Goal: Book appointment/travel/reservation

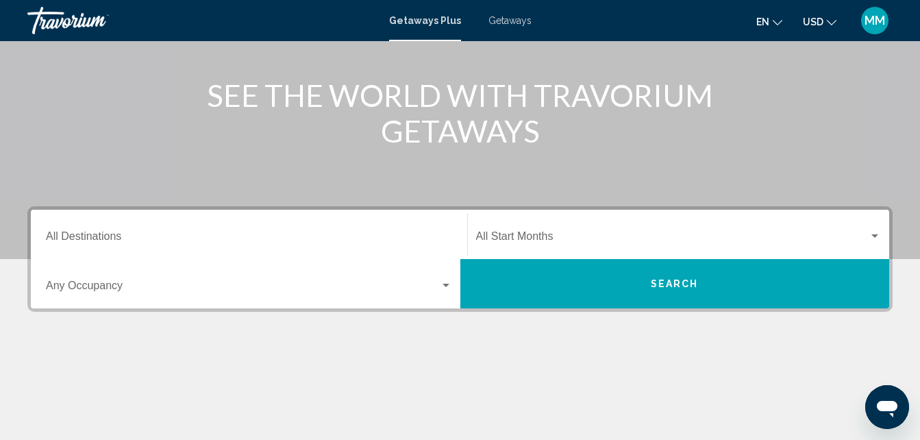
scroll to position [164, 0]
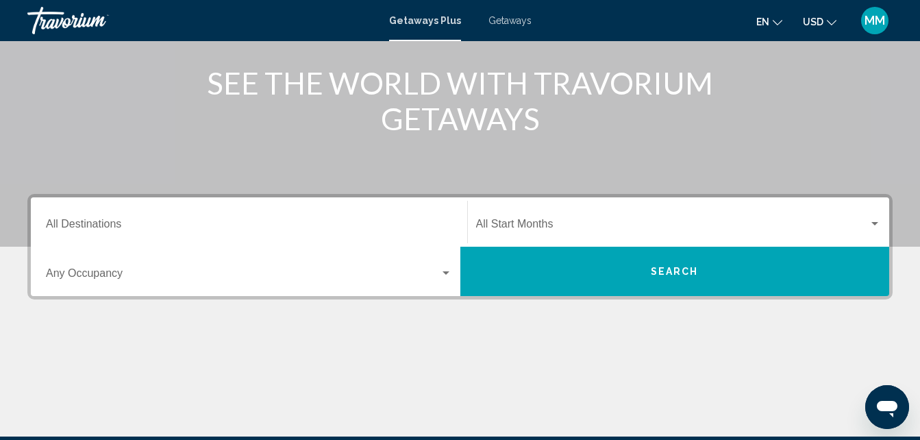
click at [514, 19] on span "Getaways" at bounding box center [509, 20] width 43 height 11
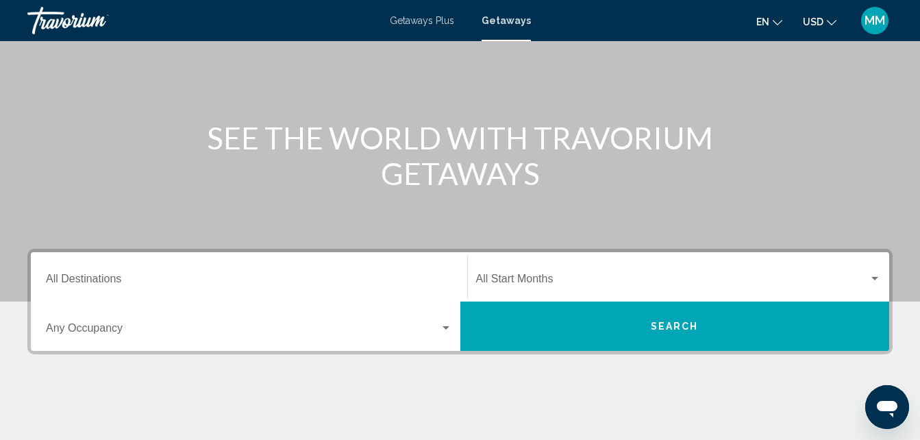
scroll to position [137, 0]
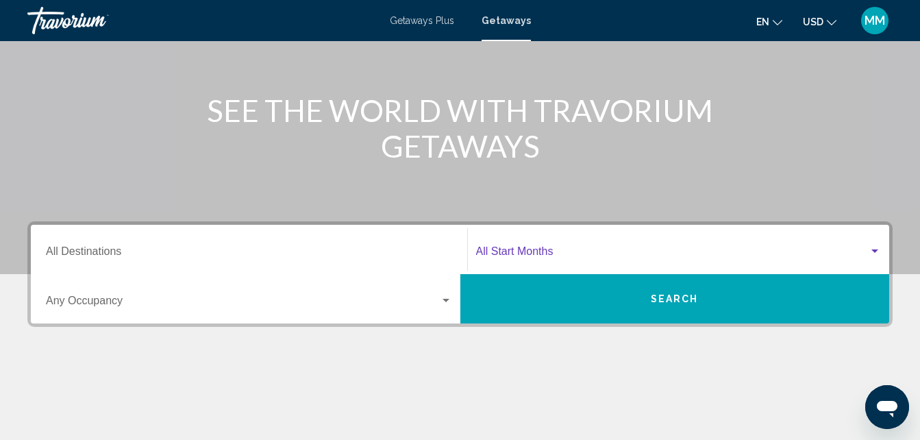
click at [872, 250] on div "Search widget" at bounding box center [874, 250] width 7 height 3
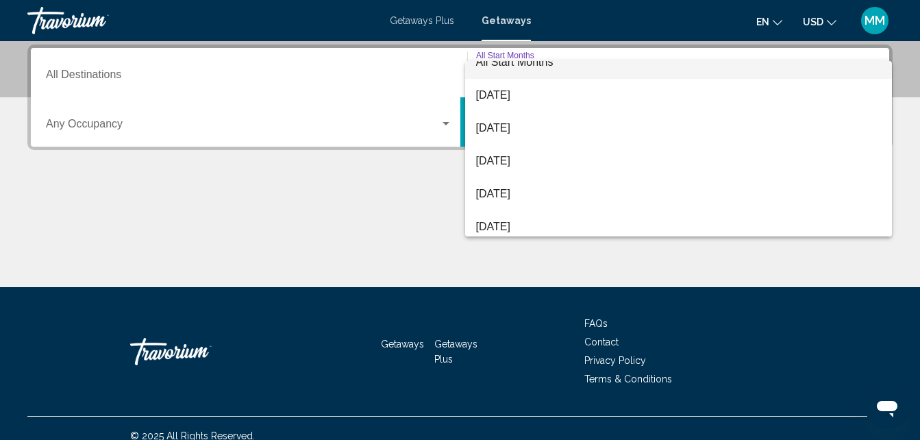
scroll to position [27, 0]
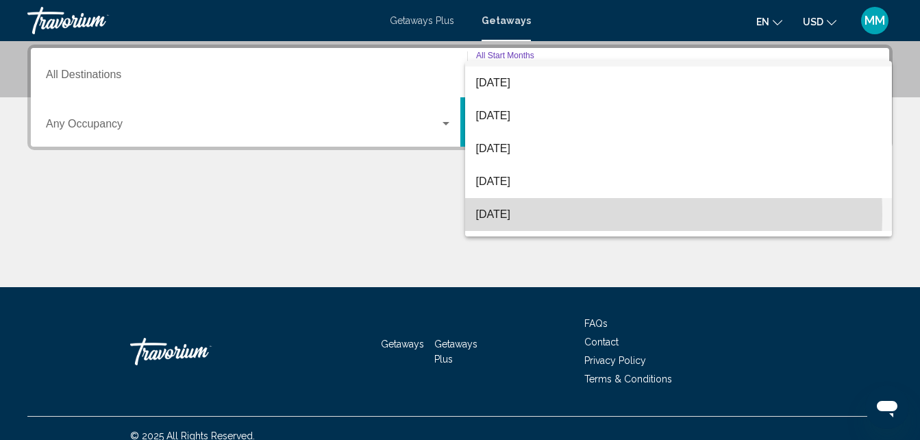
click at [519, 215] on span "[DATE]" at bounding box center [678, 214] width 405 height 33
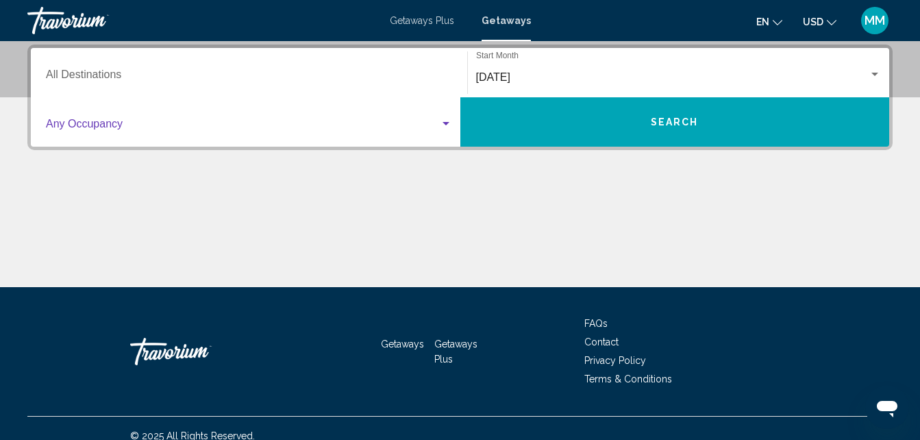
click at [446, 123] on div "Search widget" at bounding box center [445, 123] width 7 height 3
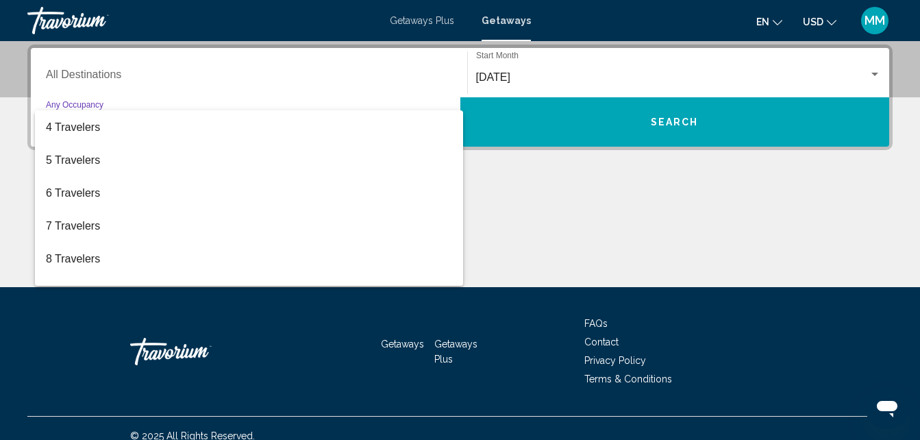
scroll to position [110, 0]
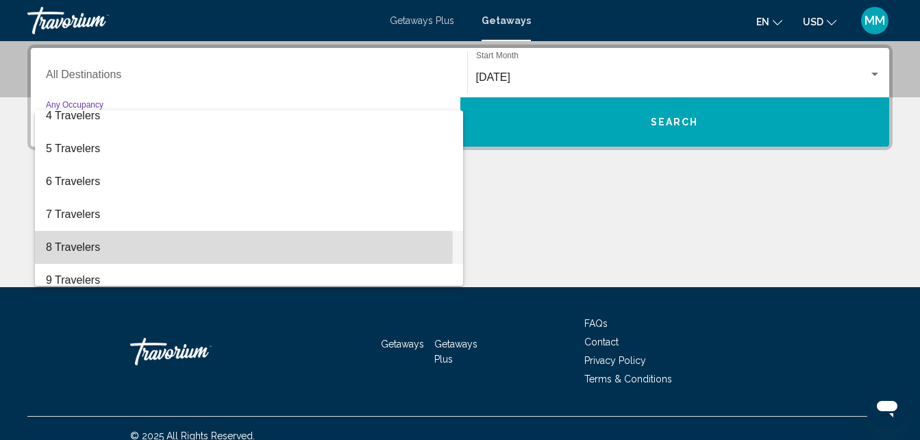
click at [86, 247] on span "8 Travelers" at bounding box center [249, 247] width 406 height 33
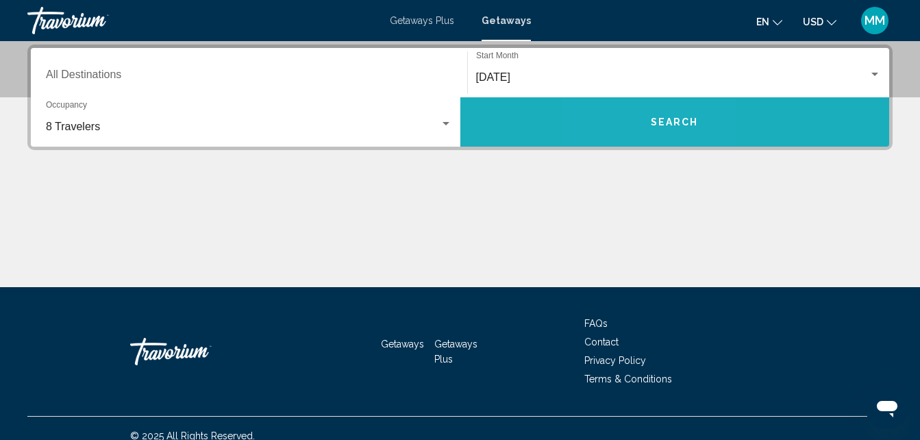
click at [639, 117] on button "Search" at bounding box center [674, 121] width 429 height 49
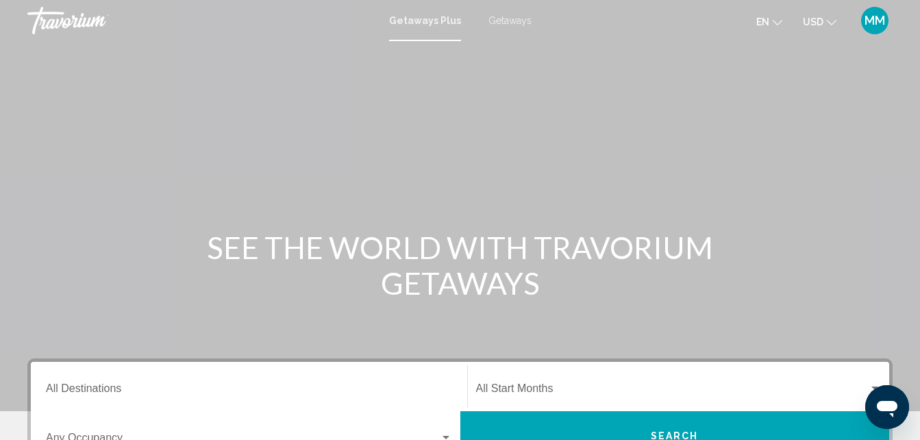
click at [507, 21] on span "Getaways" at bounding box center [509, 20] width 43 height 11
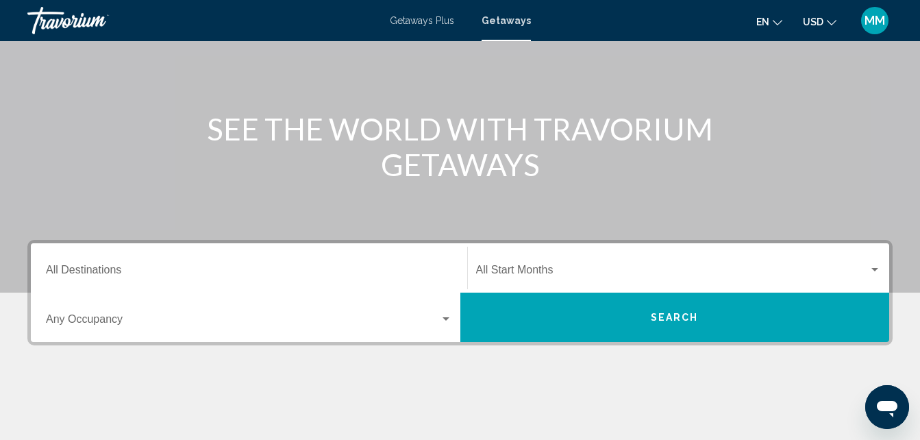
scroll to position [119, 0]
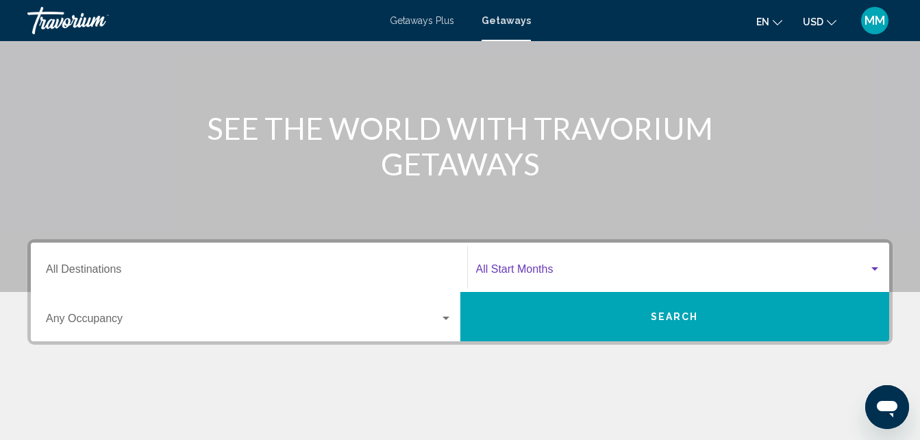
click at [874, 267] on div "Search widget" at bounding box center [874, 268] width 7 height 3
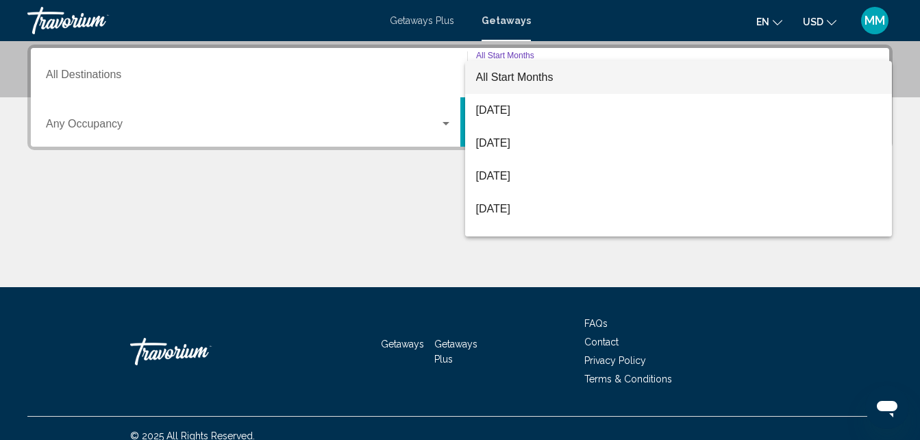
scroll to position [27, 0]
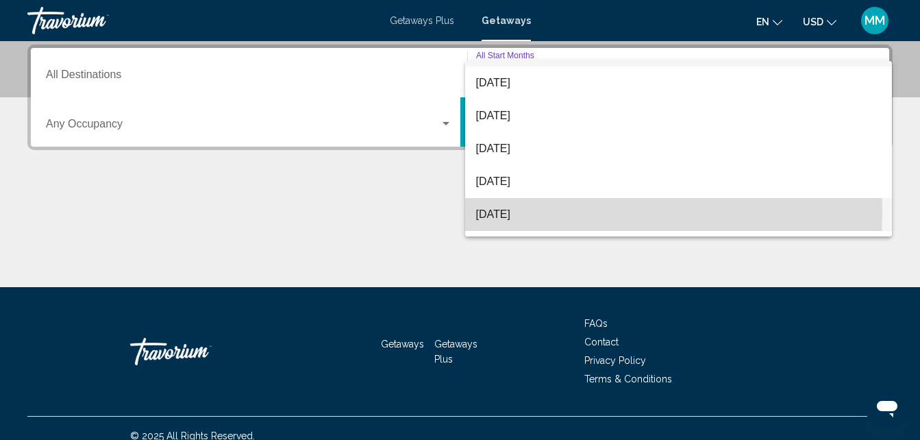
click at [514, 210] on span "[DATE]" at bounding box center [678, 214] width 405 height 33
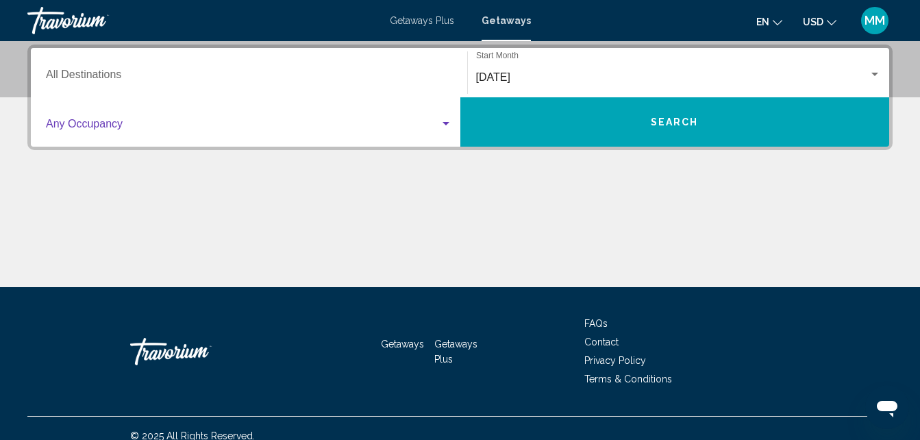
click at [444, 121] on div "Search widget" at bounding box center [446, 123] width 12 height 11
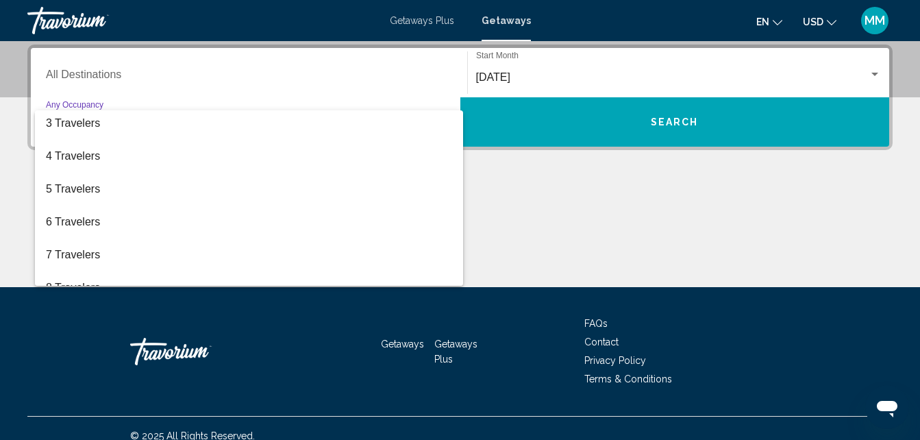
scroll to position [82, 0]
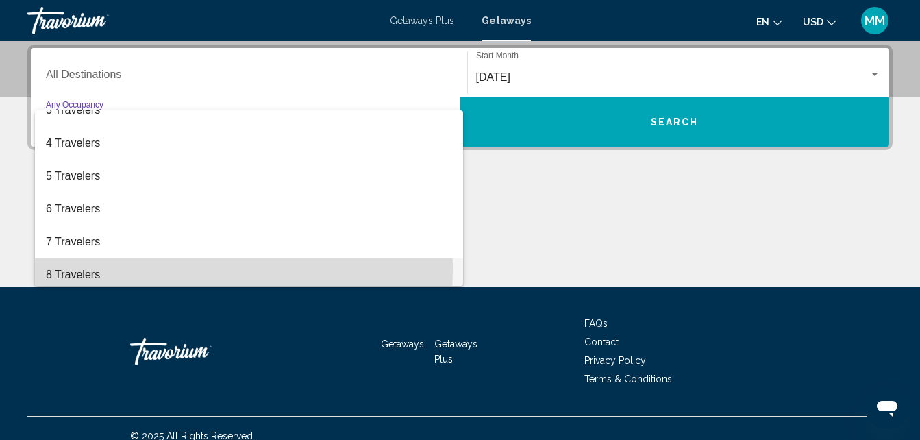
click at [97, 269] on span "8 Travelers" at bounding box center [249, 274] width 406 height 33
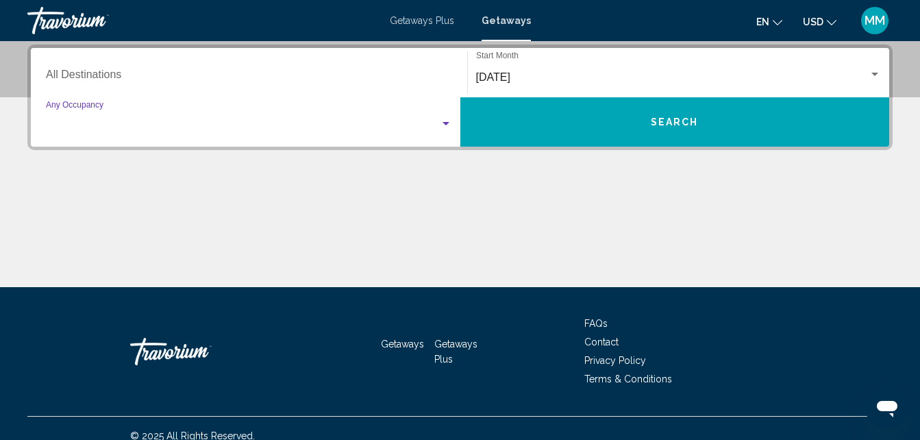
scroll to position [88, 0]
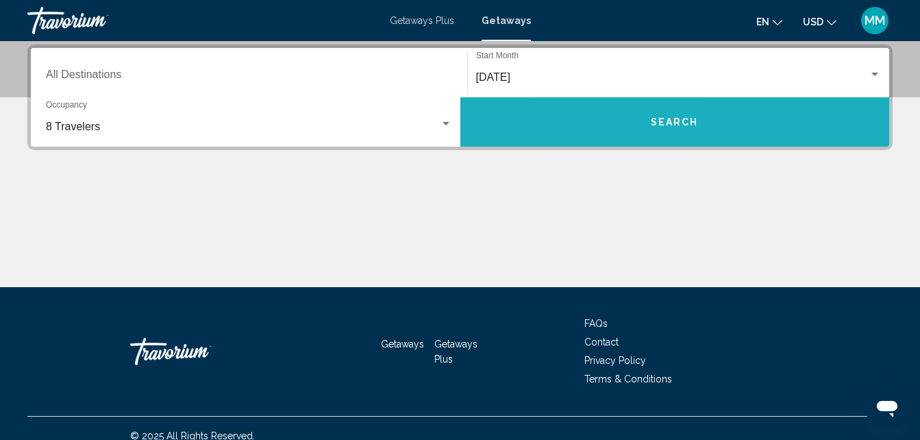
click at [624, 123] on button "Search" at bounding box center [674, 121] width 429 height 49
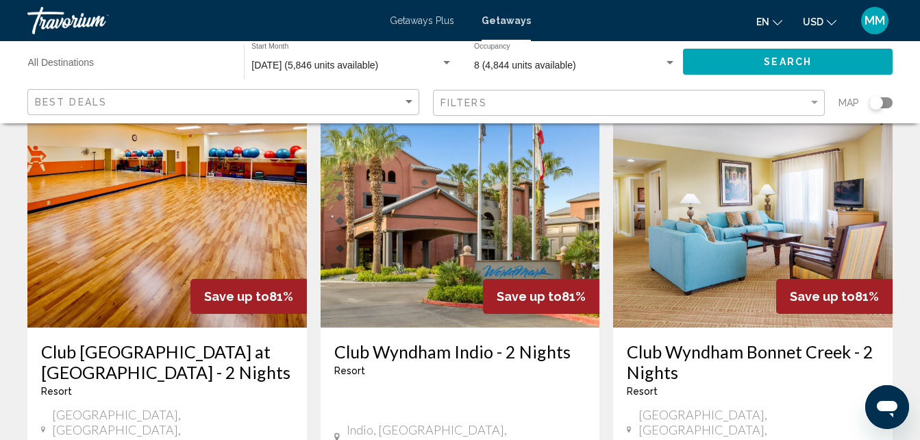
scroll to position [621, 0]
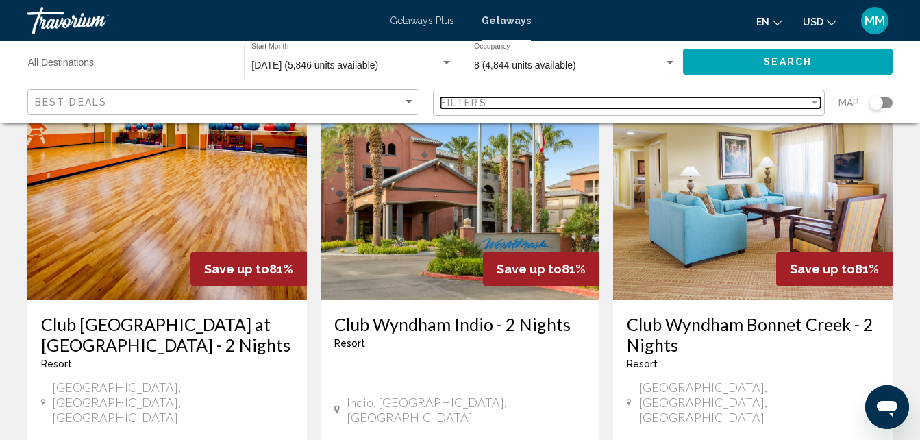
click at [814, 104] on div "Filter" at bounding box center [814, 102] width 7 height 3
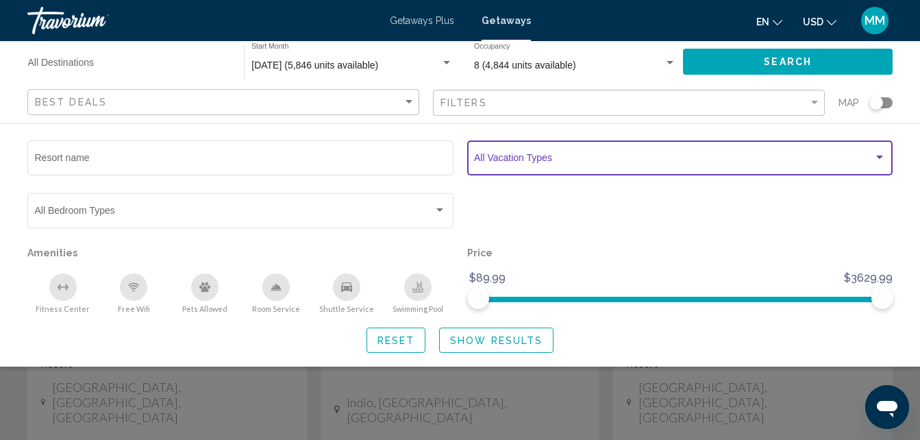
click at [880, 155] on div "Search widget" at bounding box center [879, 156] width 7 height 3
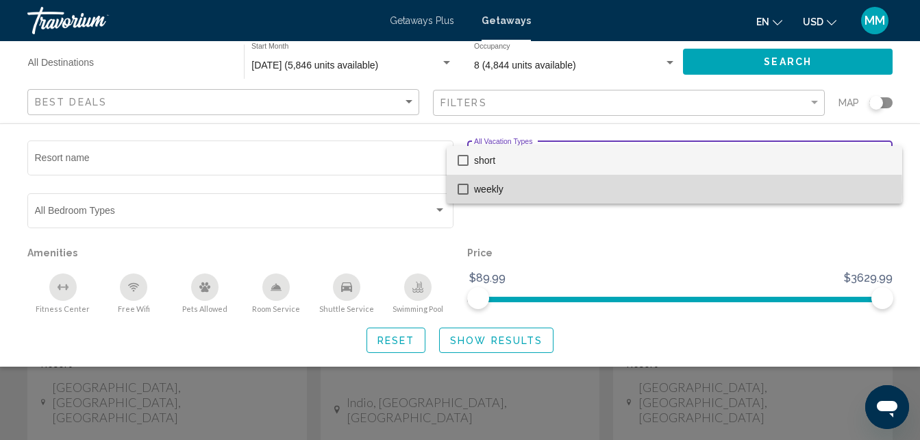
click at [462, 188] on mat-pseudo-checkbox at bounding box center [462, 189] width 11 height 11
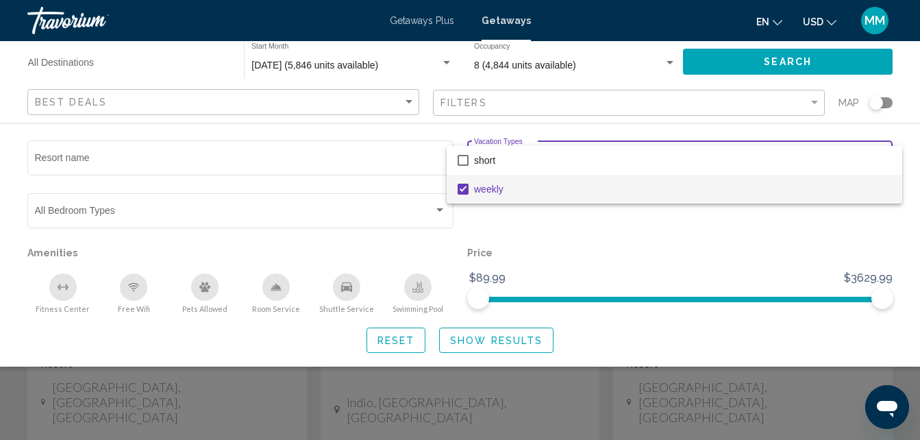
click at [441, 210] on div at bounding box center [460, 220] width 920 height 440
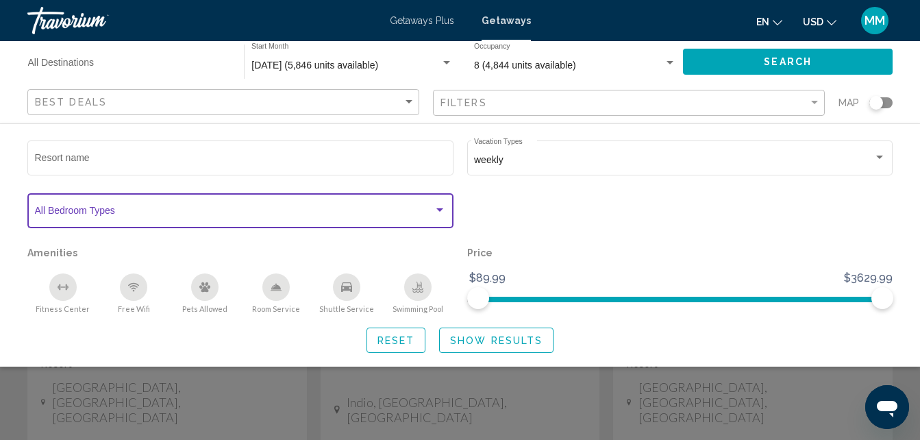
click at [441, 210] on div "Search widget" at bounding box center [439, 209] width 7 height 3
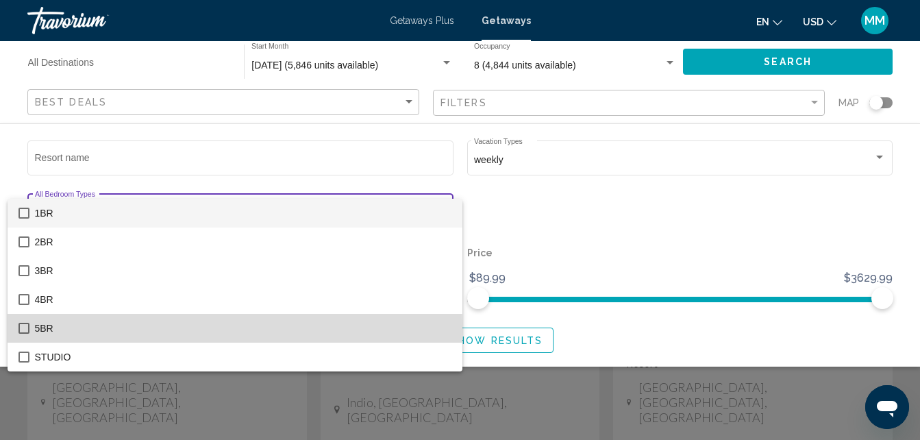
click at [23, 327] on mat-pseudo-checkbox at bounding box center [23, 328] width 11 height 11
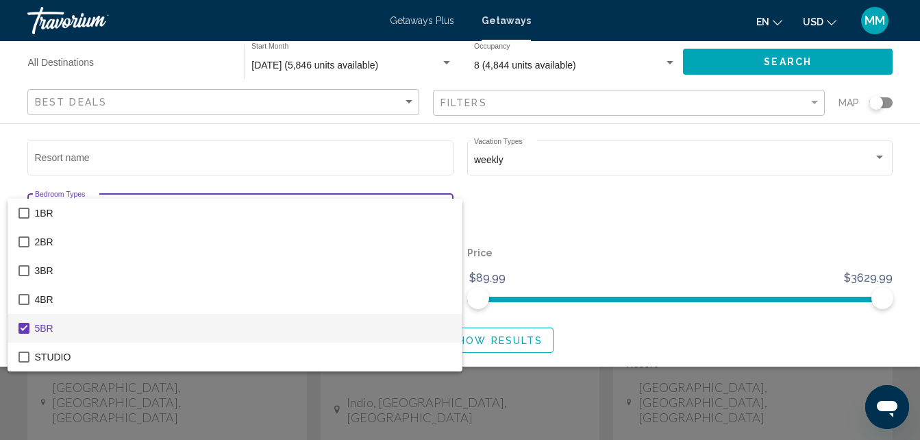
click at [596, 316] on div at bounding box center [460, 220] width 920 height 440
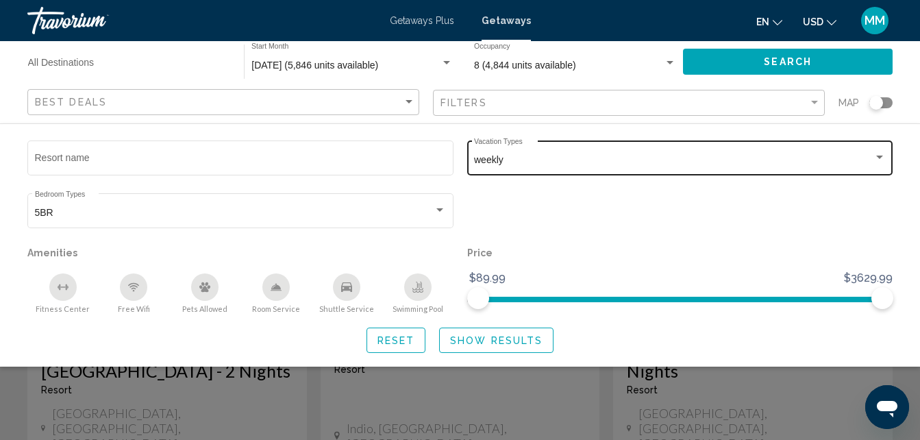
scroll to position [594, 0]
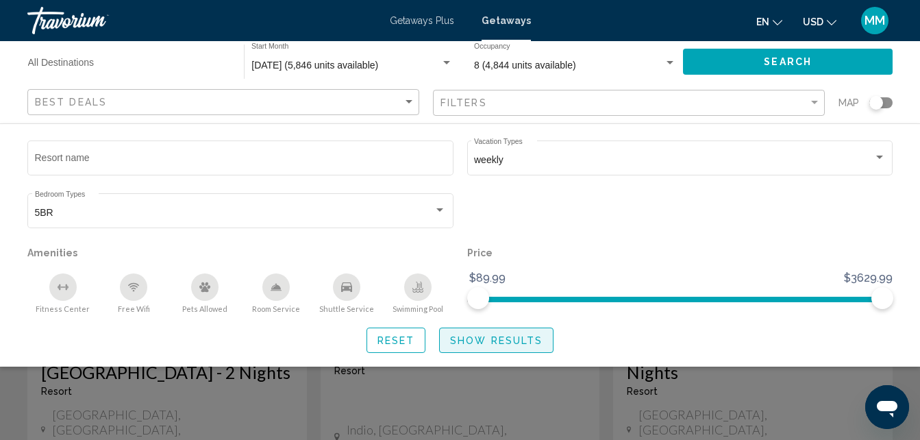
click at [513, 338] on span "Show Results" at bounding box center [496, 340] width 92 height 11
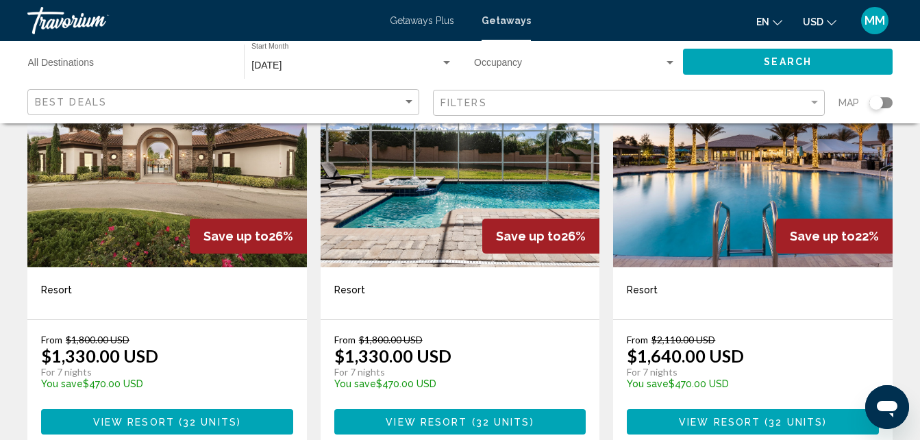
scroll to position [164, 0]
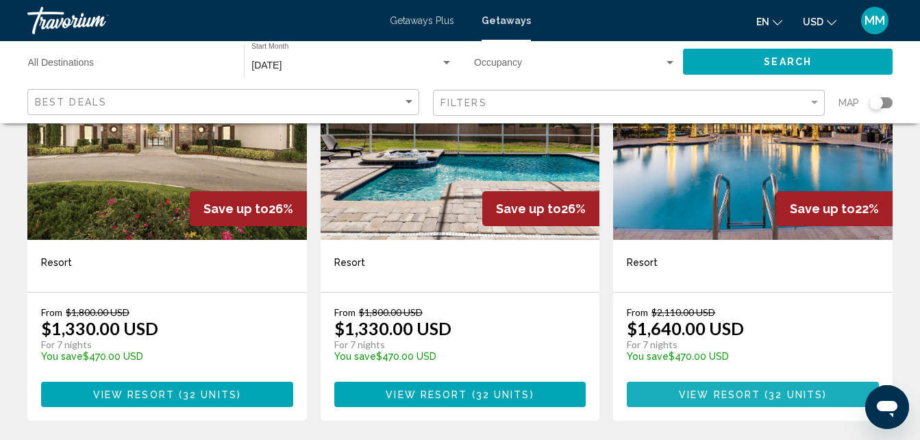
click at [705, 392] on span "View Resort" at bounding box center [719, 394] width 81 height 11
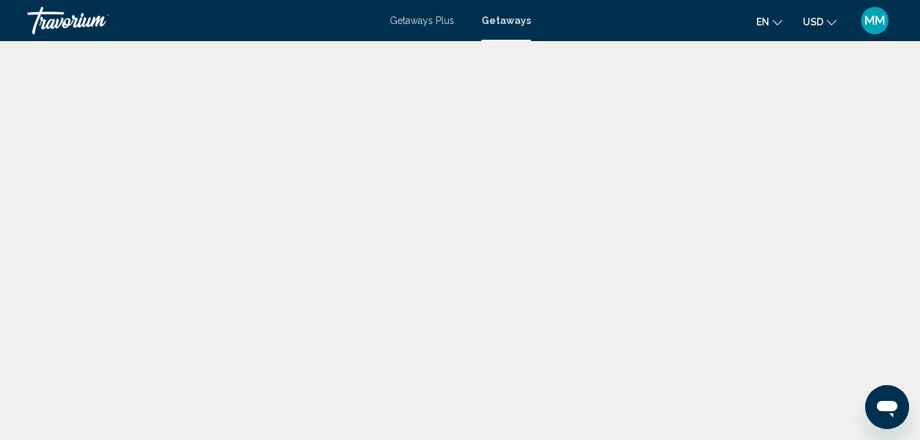
scroll to position [147, 0]
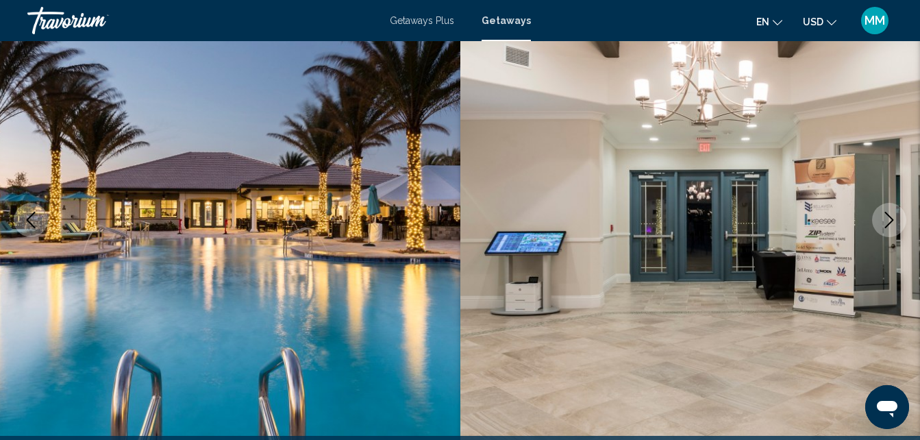
click at [885, 216] on icon "Next image" at bounding box center [889, 220] width 16 height 16
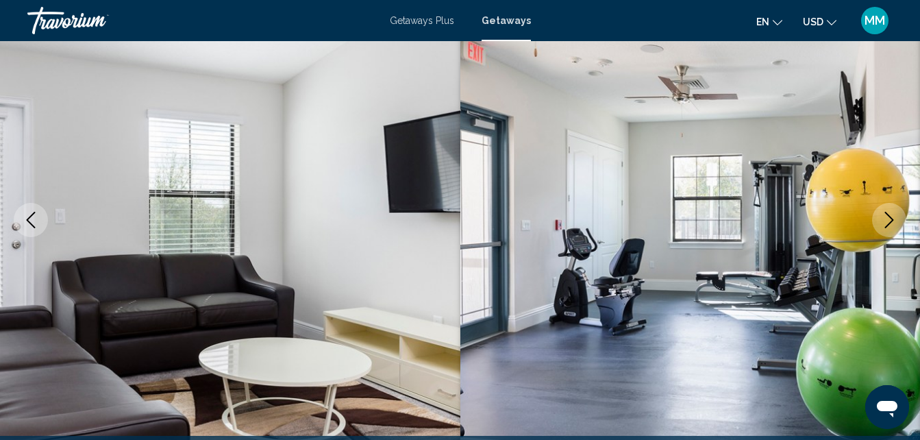
click at [885, 216] on icon "Next image" at bounding box center [889, 220] width 16 height 16
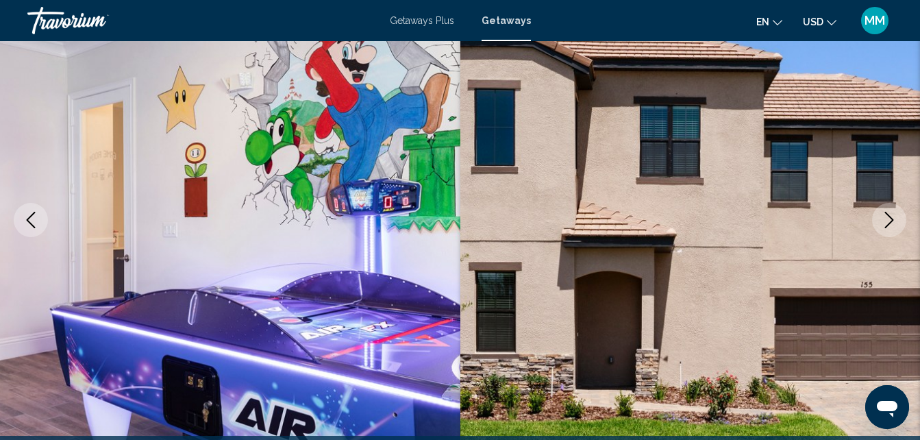
click at [885, 216] on icon "Next image" at bounding box center [889, 220] width 16 height 16
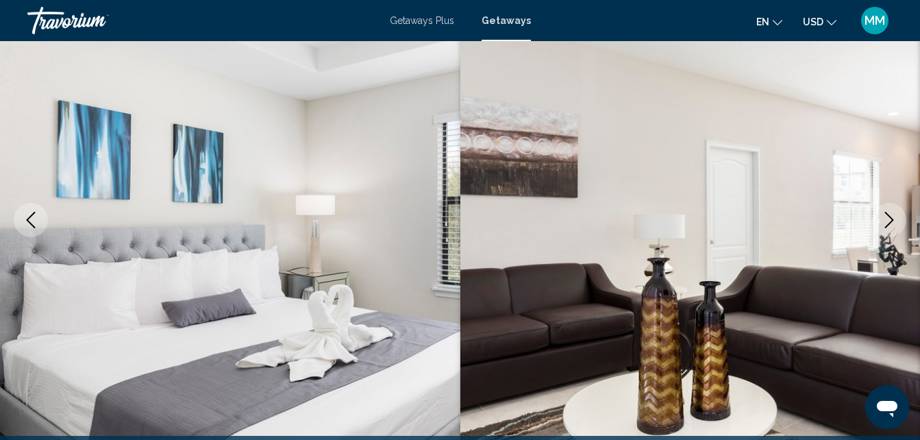
click at [885, 216] on icon "Next image" at bounding box center [889, 220] width 16 height 16
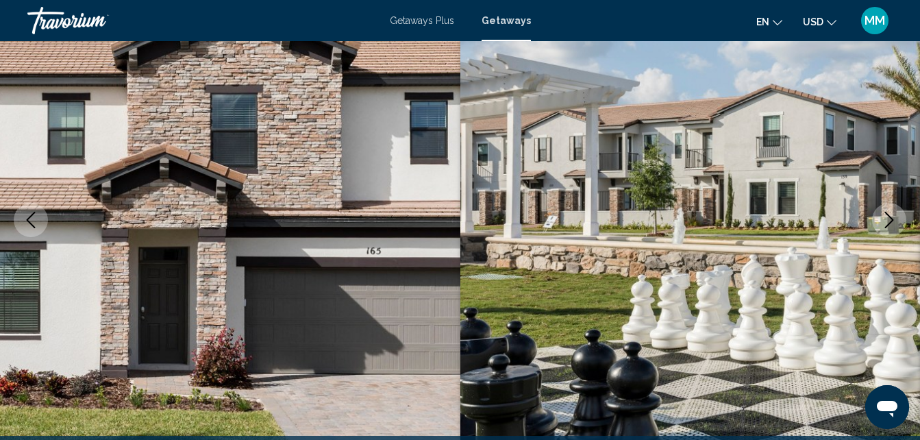
click at [885, 216] on icon "Next image" at bounding box center [889, 220] width 16 height 16
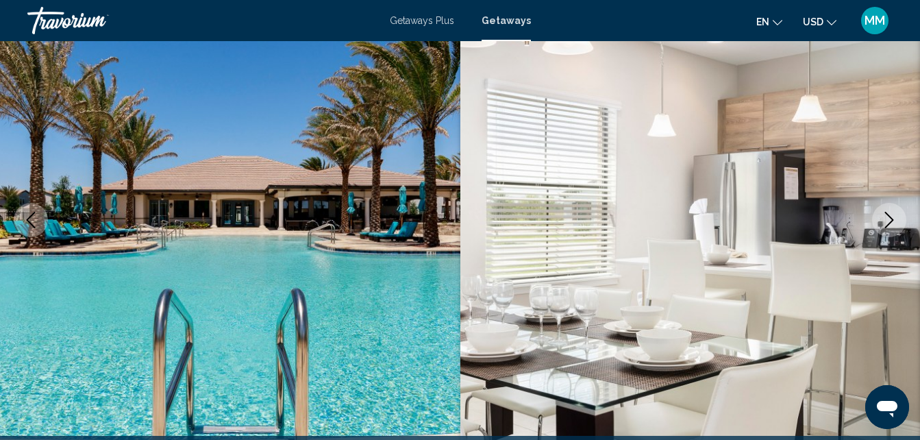
click at [885, 216] on icon "Next image" at bounding box center [889, 220] width 16 height 16
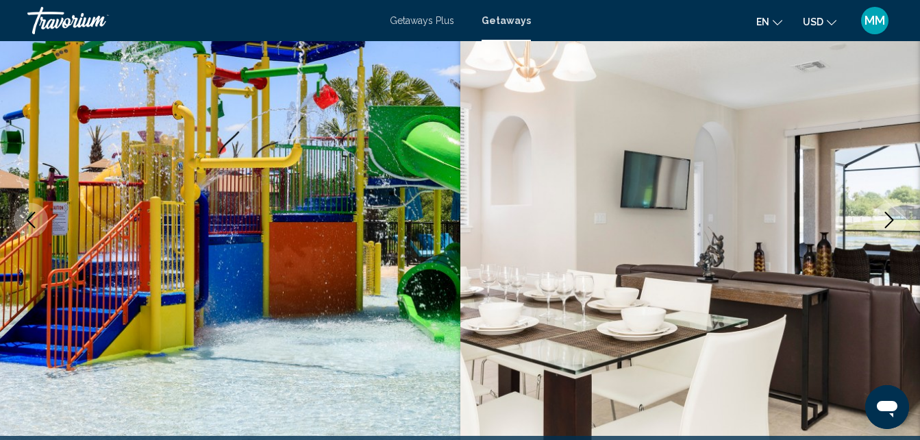
click at [885, 216] on icon "Next image" at bounding box center [889, 220] width 16 height 16
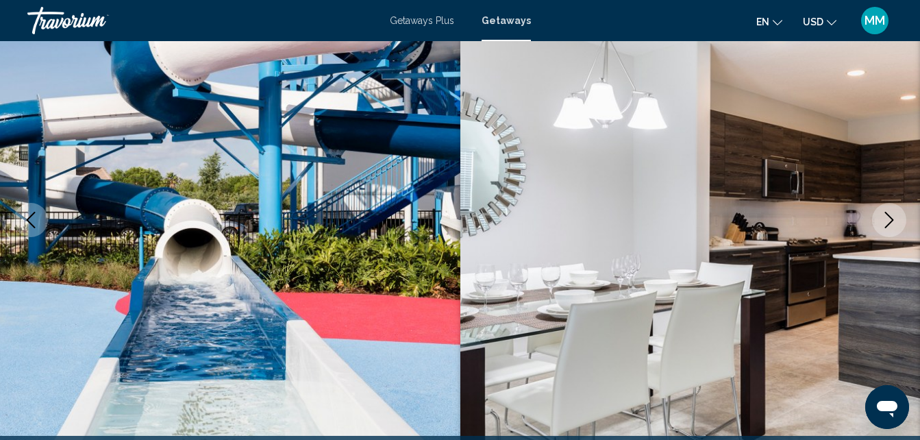
click at [885, 216] on icon "Next image" at bounding box center [889, 220] width 16 height 16
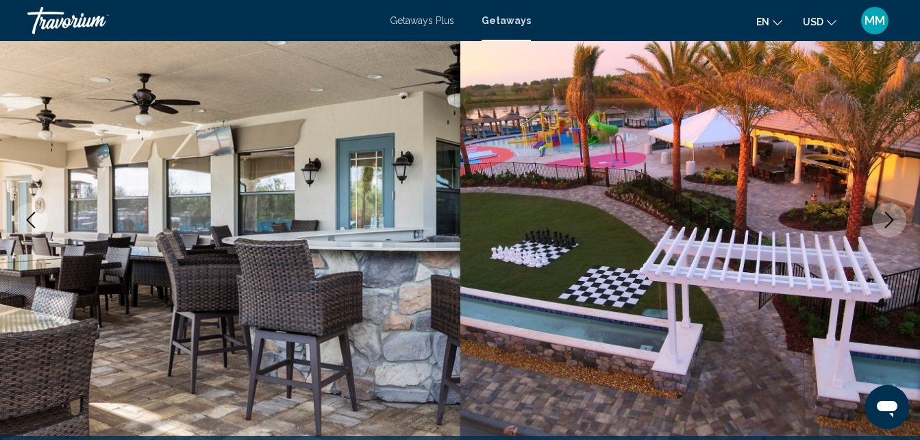
click at [885, 216] on icon "Next image" at bounding box center [889, 220] width 16 height 16
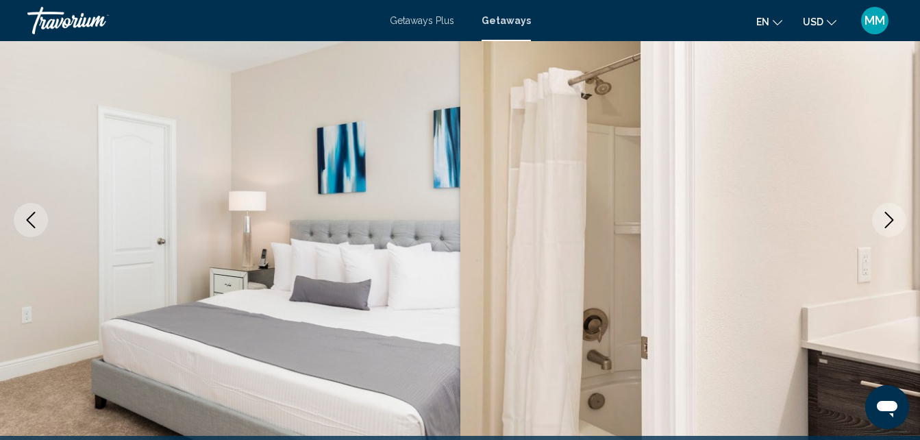
click at [885, 216] on icon "Next image" at bounding box center [889, 220] width 16 height 16
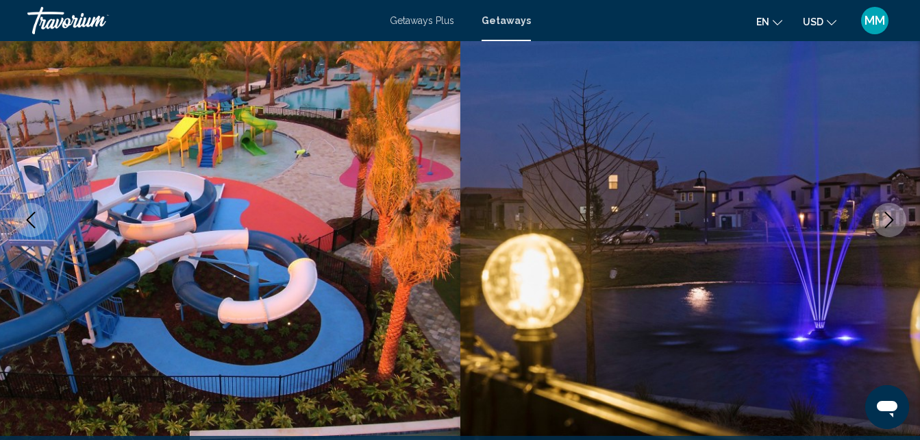
click at [885, 216] on icon "Next image" at bounding box center [889, 220] width 16 height 16
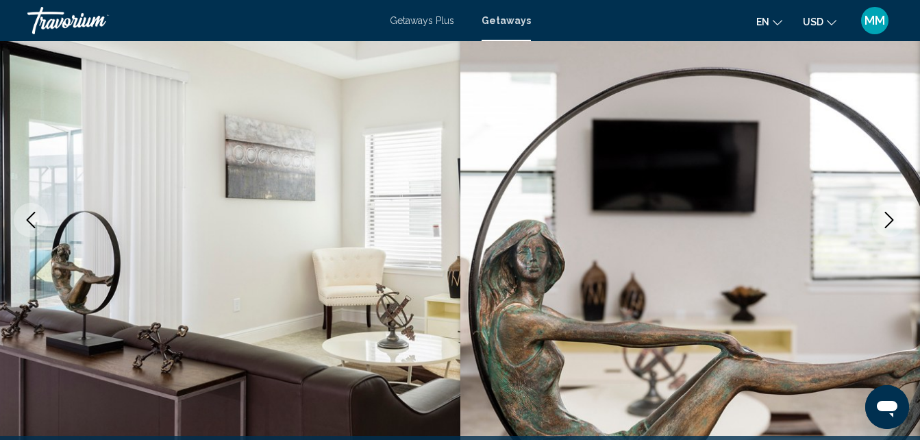
click at [885, 216] on icon "Next image" at bounding box center [889, 220] width 16 height 16
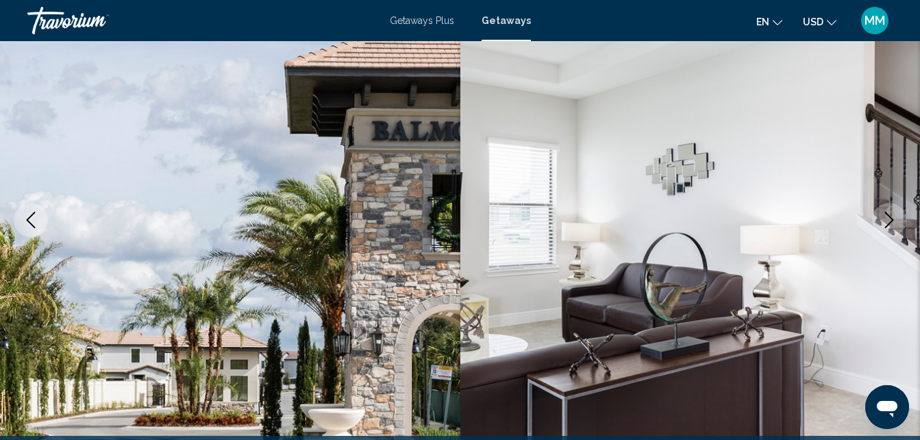
click at [885, 216] on icon "Next image" at bounding box center [889, 220] width 16 height 16
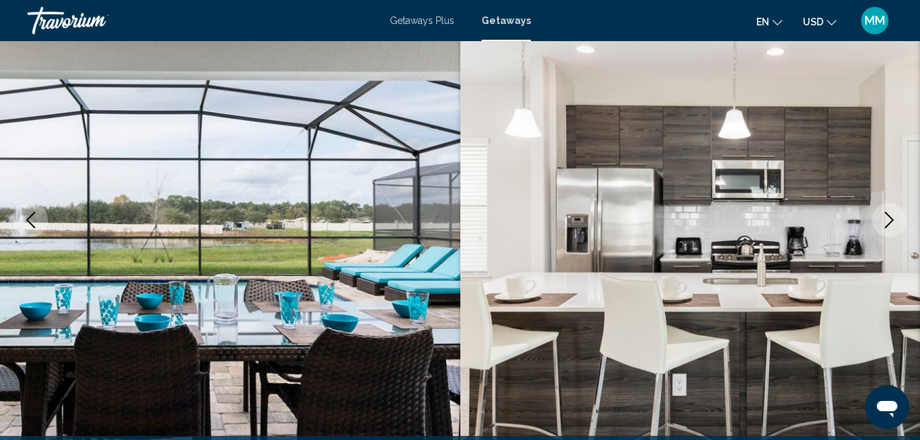
click at [885, 216] on icon "Next image" at bounding box center [889, 220] width 16 height 16
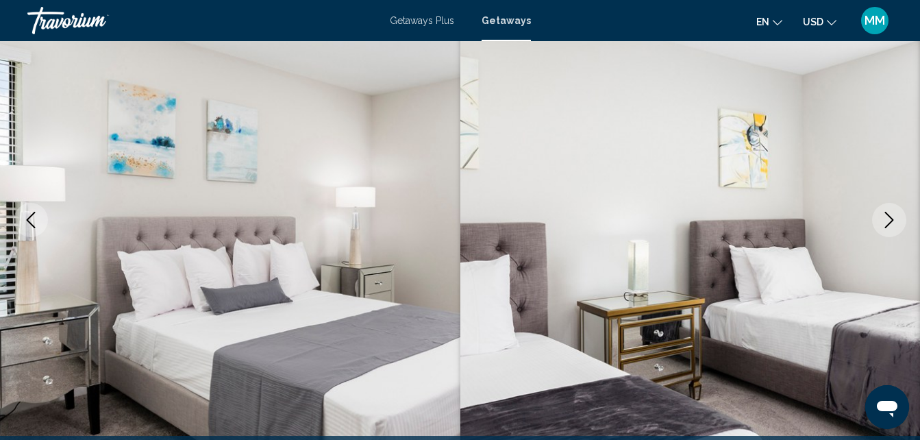
click at [885, 216] on icon "Next image" at bounding box center [889, 220] width 16 height 16
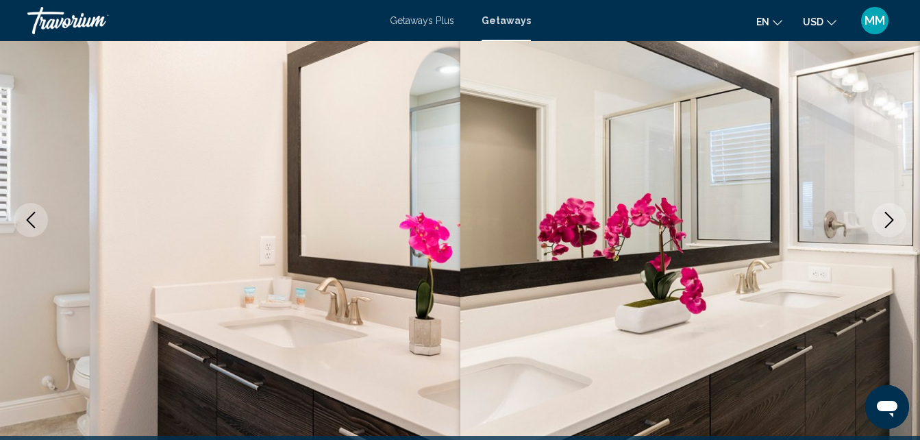
click at [885, 216] on icon "Next image" at bounding box center [889, 220] width 16 height 16
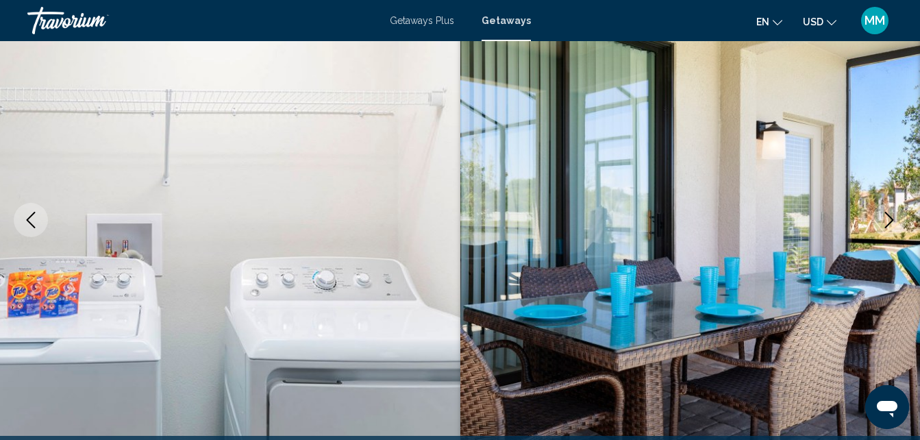
click at [885, 216] on icon "Next image" at bounding box center [889, 220] width 16 height 16
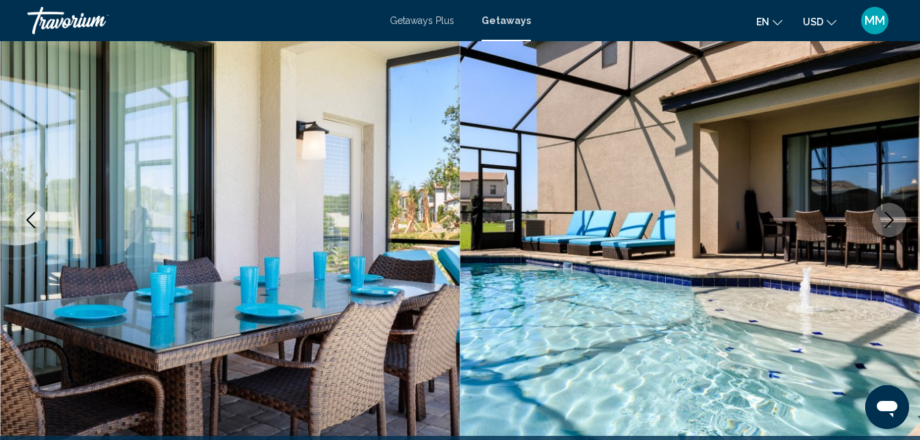
click at [885, 216] on icon "Next image" at bounding box center [889, 220] width 16 height 16
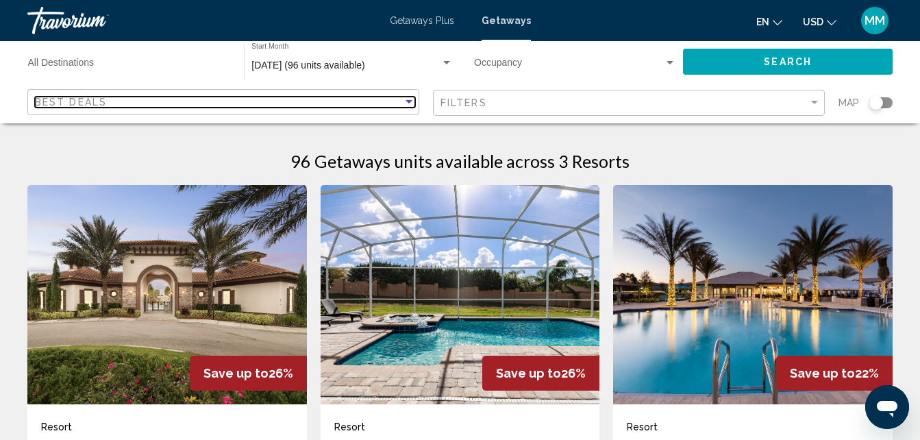
click at [408, 101] on div "Sort by" at bounding box center [408, 101] width 7 height 3
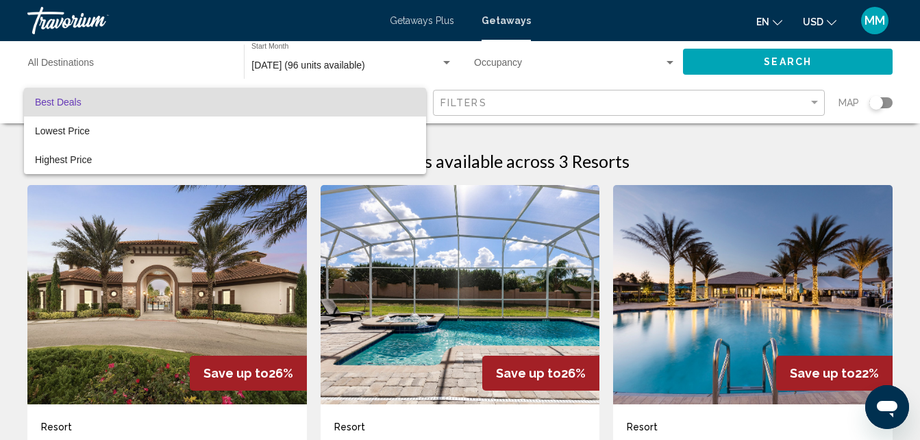
click at [686, 152] on div at bounding box center [460, 220] width 920 height 440
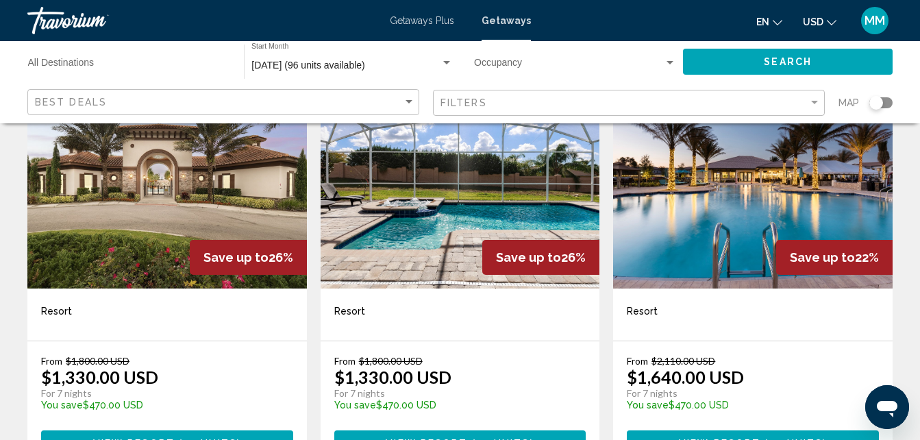
scroll to position [128, 0]
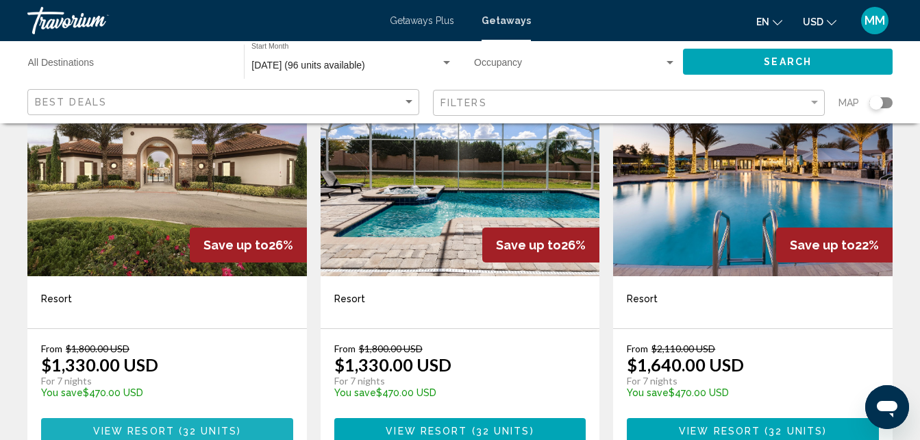
click at [173, 431] on span "View Resort" at bounding box center [133, 430] width 81 height 11
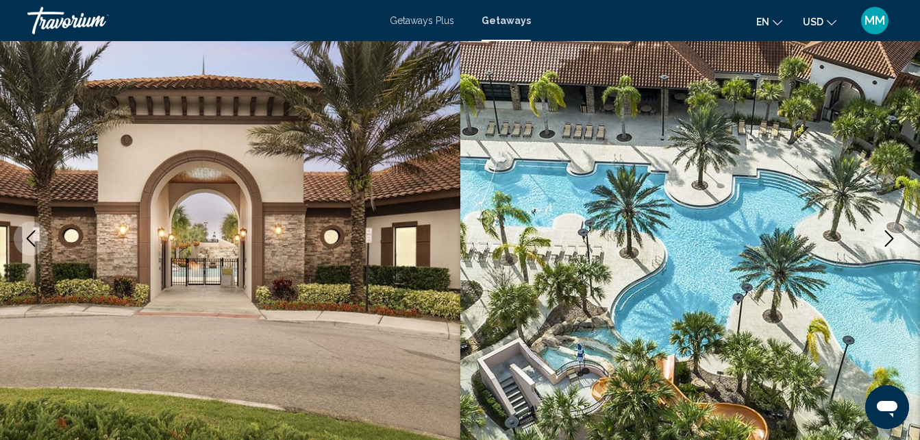
scroll to position [147, 0]
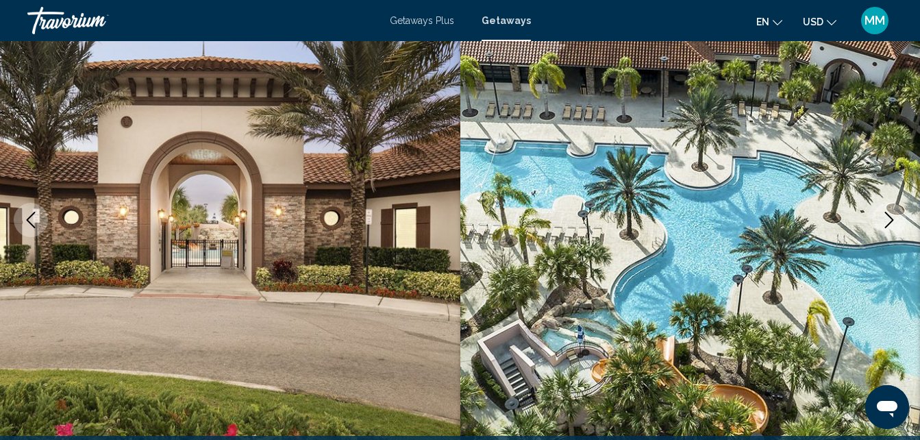
click at [887, 219] on icon "Next image" at bounding box center [889, 220] width 16 height 16
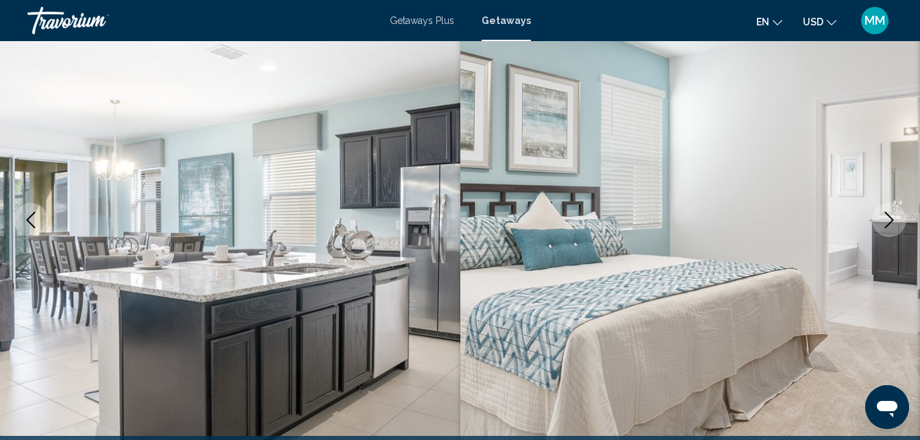
click at [887, 219] on icon "Next image" at bounding box center [889, 220] width 16 height 16
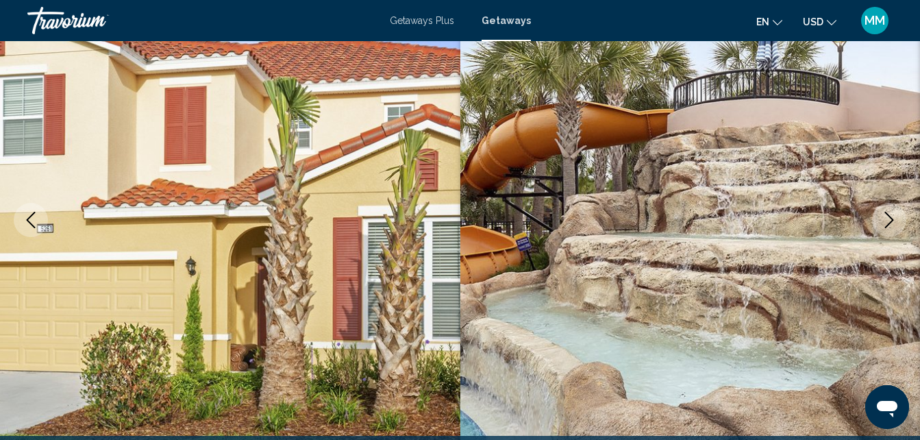
click at [887, 219] on icon "Next image" at bounding box center [889, 220] width 16 height 16
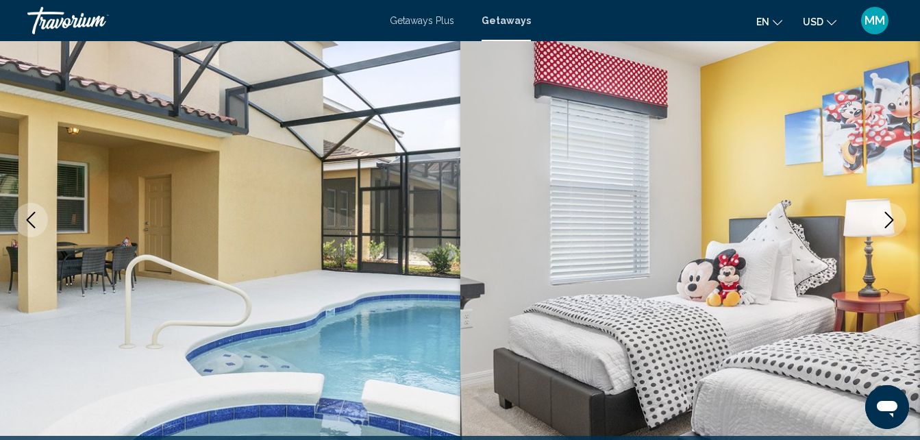
click at [887, 219] on icon "Next image" at bounding box center [889, 220] width 16 height 16
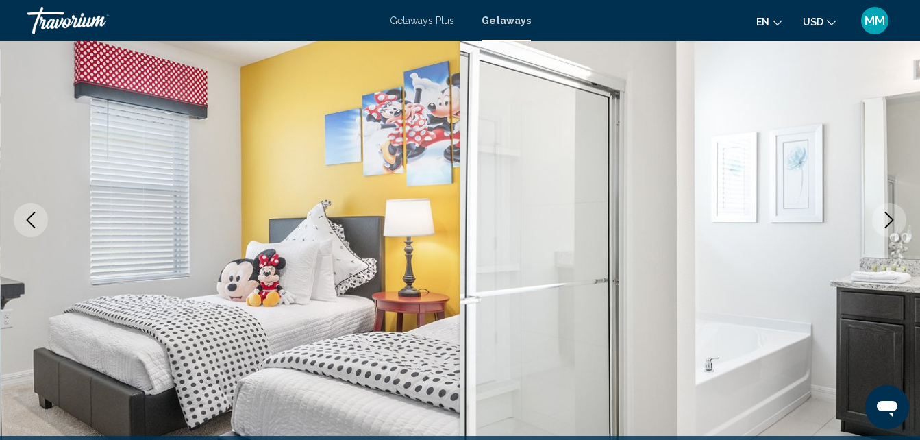
click at [887, 219] on icon "Next image" at bounding box center [889, 220] width 16 height 16
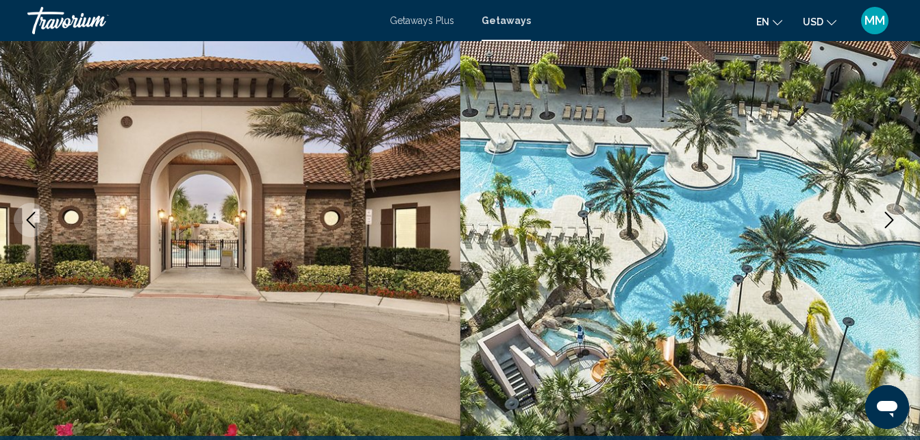
click at [887, 219] on icon "Next image" at bounding box center [889, 220] width 16 height 16
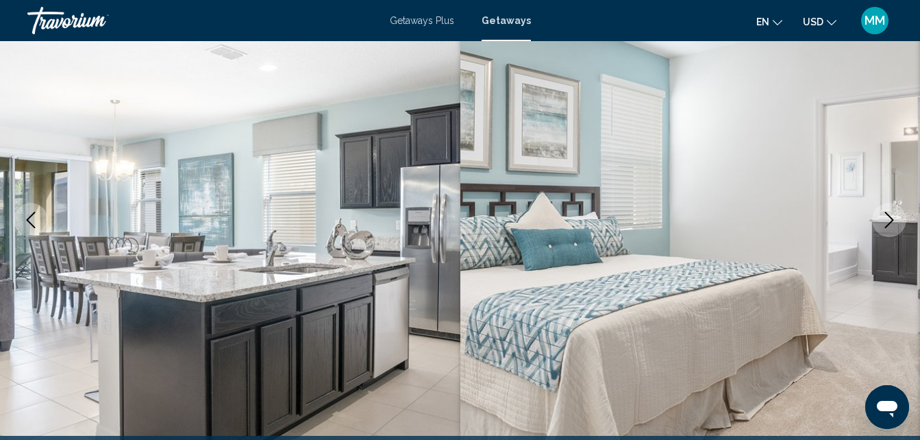
click at [887, 219] on icon "Next image" at bounding box center [889, 220] width 16 height 16
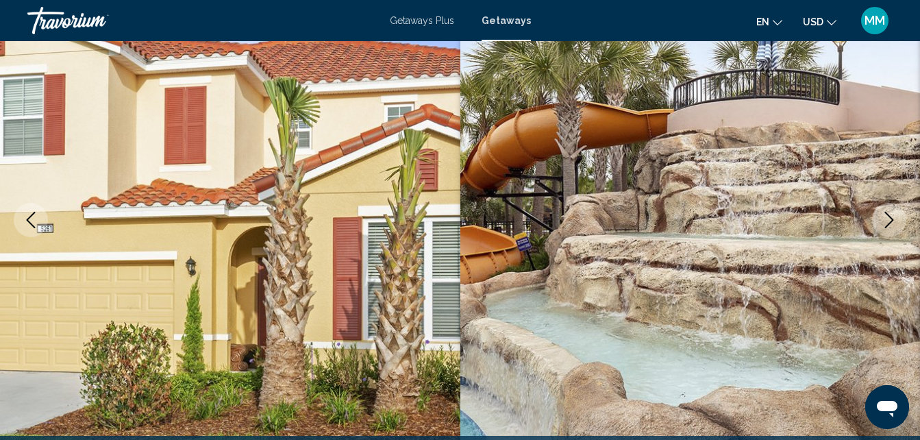
click at [887, 219] on icon "Next image" at bounding box center [889, 220] width 16 height 16
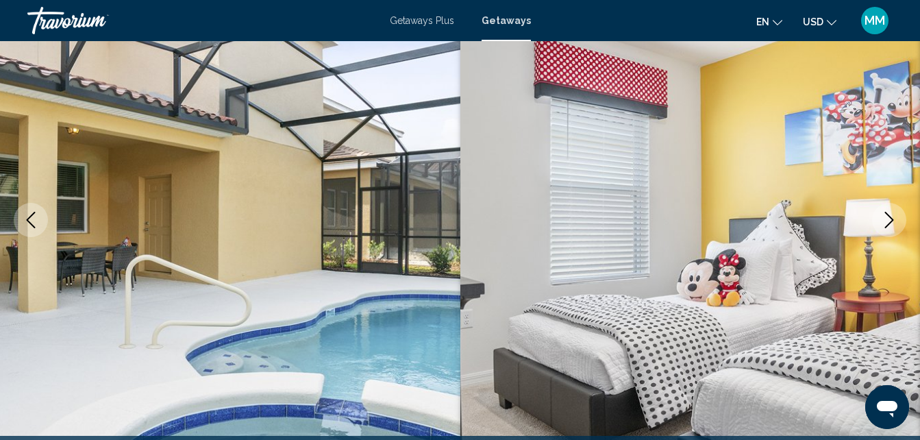
click at [887, 219] on icon "Next image" at bounding box center [889, 220] width 16 height 16
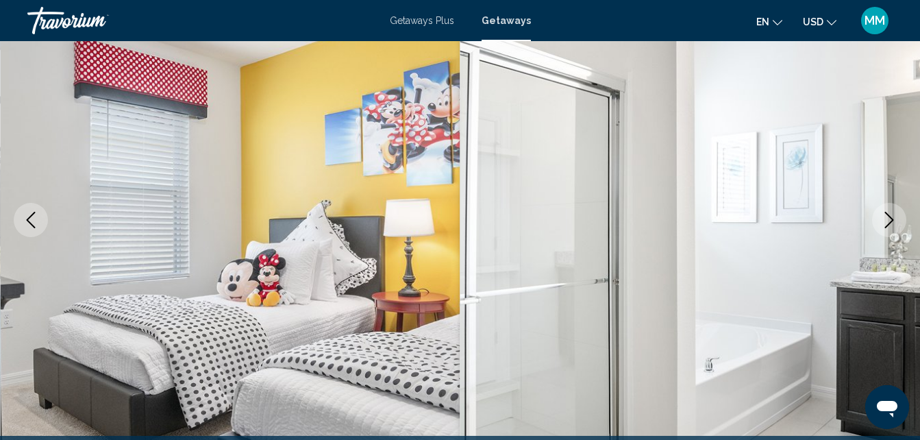
click at [887, 219] on icon "Next image" at bounding box center [889, 220] width 16 height 16
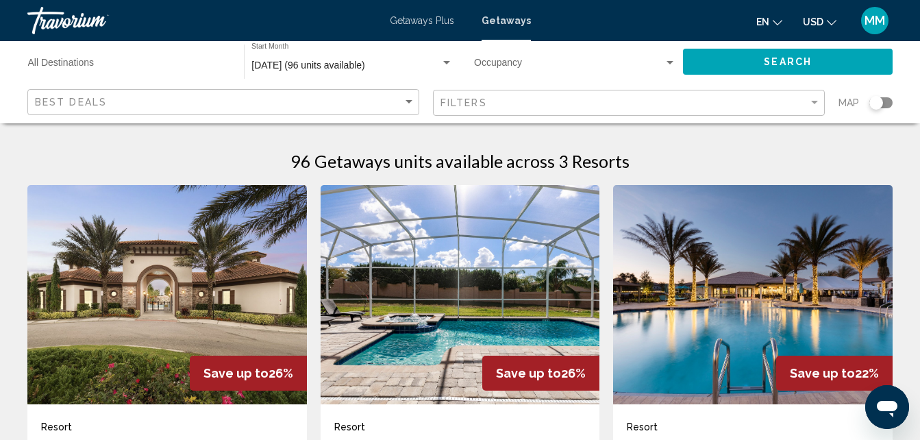
click at [469, 291] on img "Main content" at bounding box center [459, 294] width 279 height 219
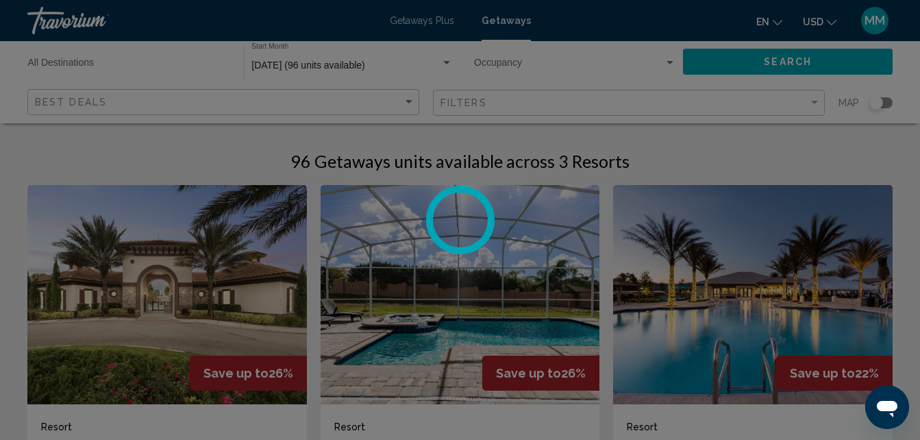
scroll to position [147, 0]
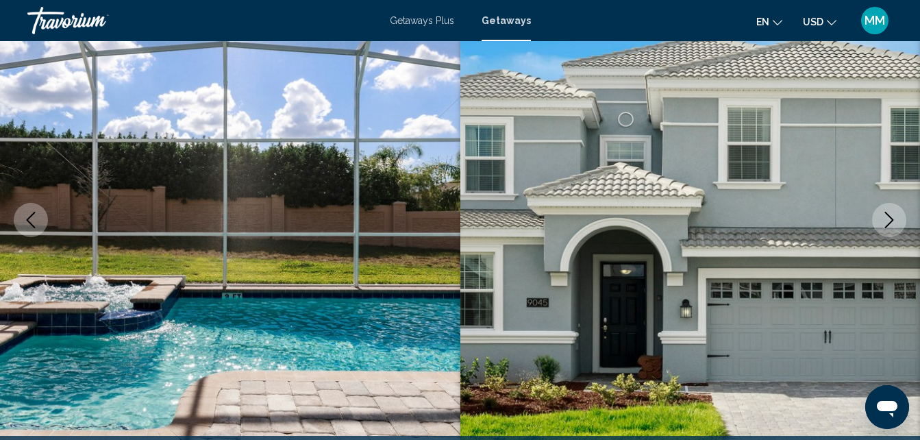
click at [891, 218] on icon "Next image" at bounding box center [889, 220] width 9 height 16
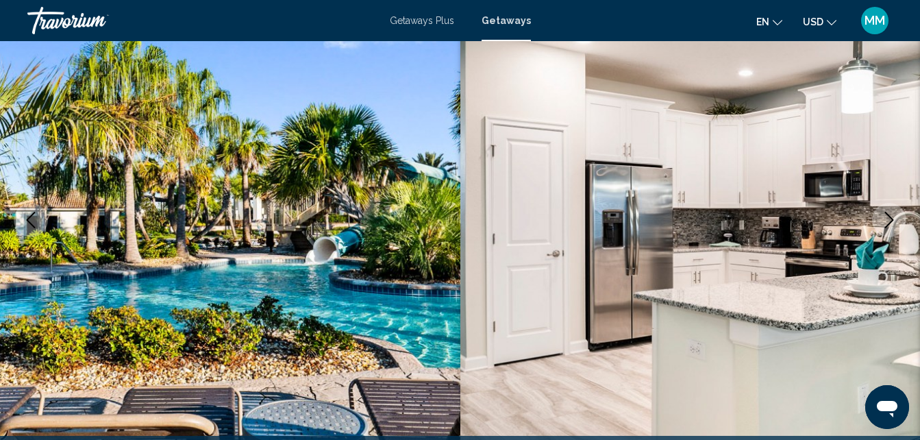
click at [891, 218] on icon "Next image" at bounding box center [889, 220] width 9 height 16
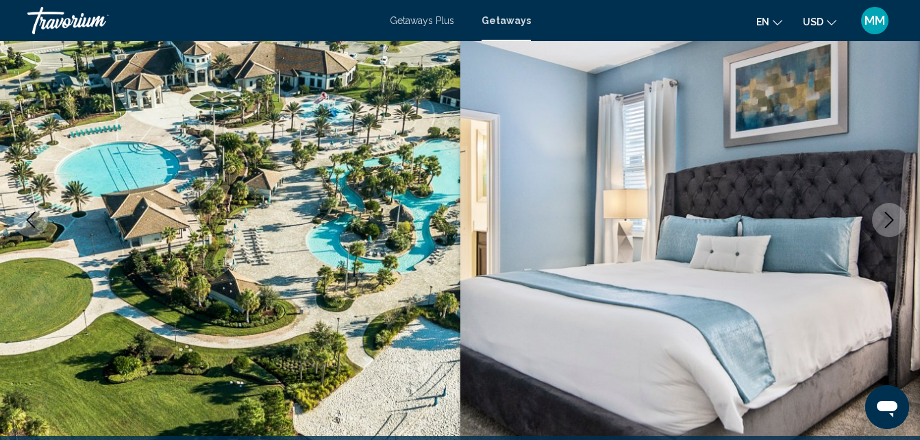
click at [891, 218] on icon "Next image" at bounding box center [889, 220] width 9 height 16
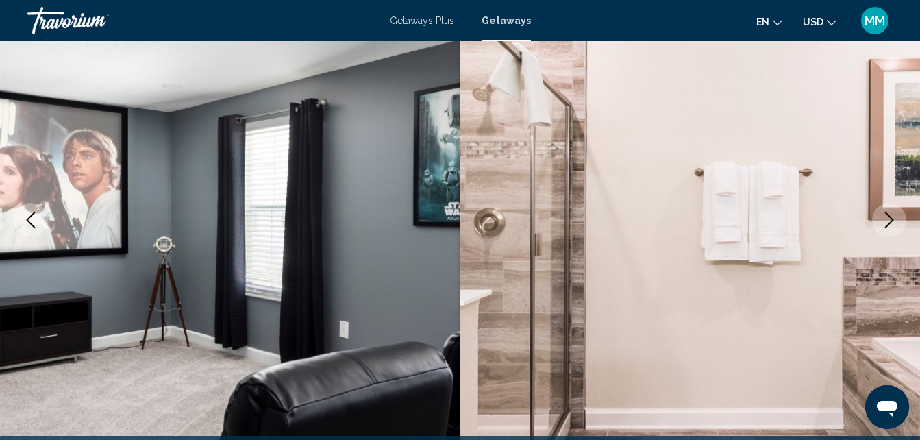
click at [891, 218] on icon "Next image" at bounding box center [889, 220] width 9 height 16
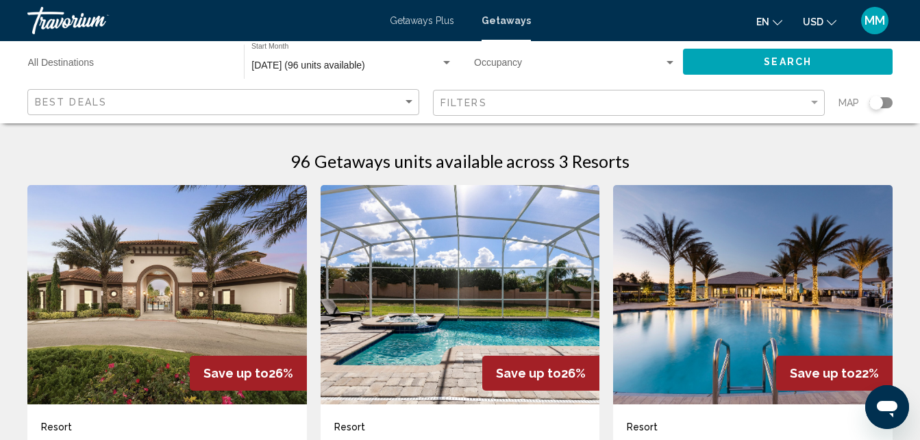
click at [416, 21] on span "Getaways Plus" at bounding box center [422, 20] width 64 height 11
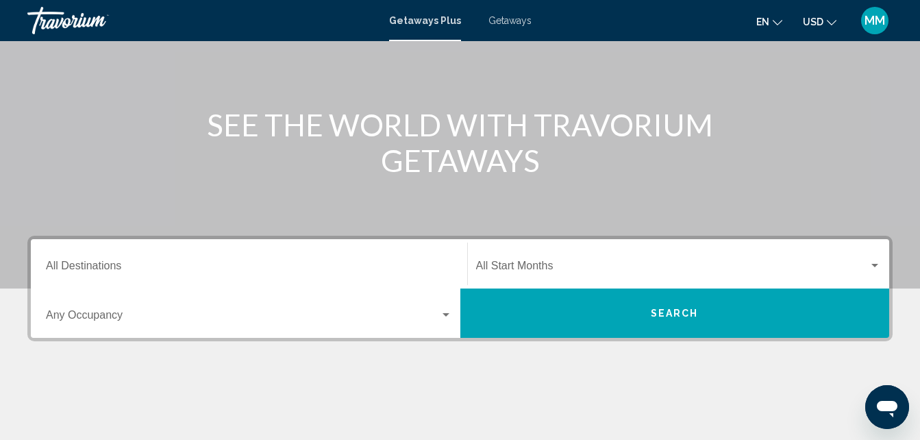
scroll to position [128, 0]
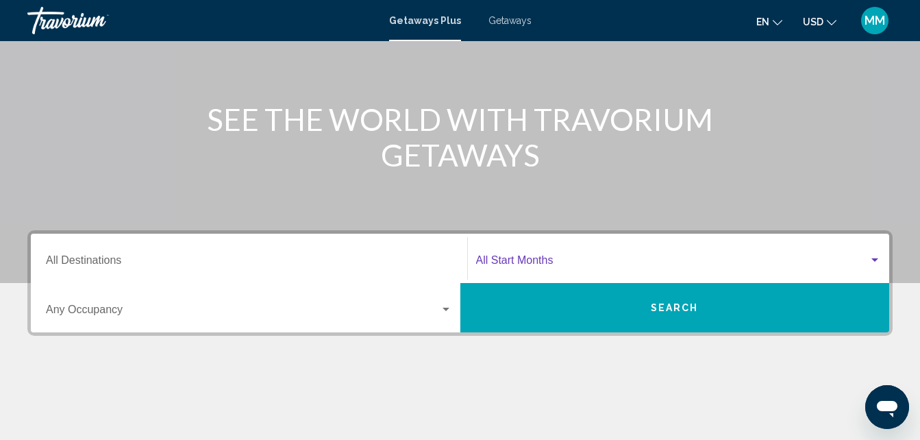
click at [874, 257] on div "Search widget" at bounding box center [874, 260] width 12 height 11
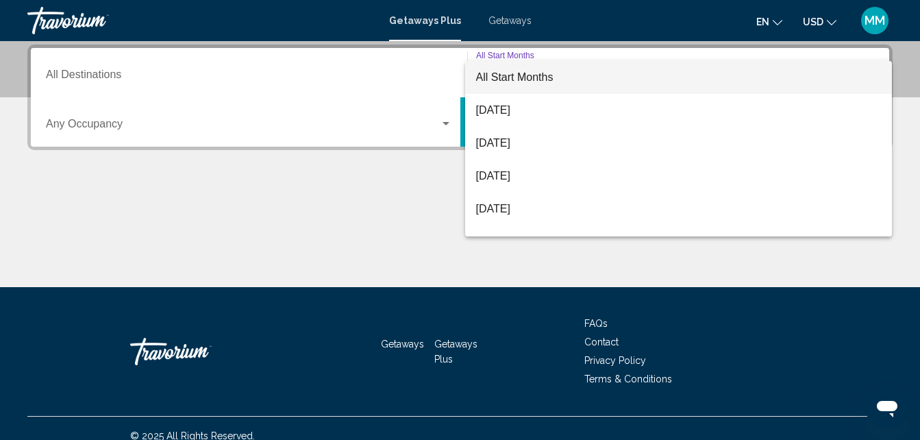
scroll to position [27, 0]
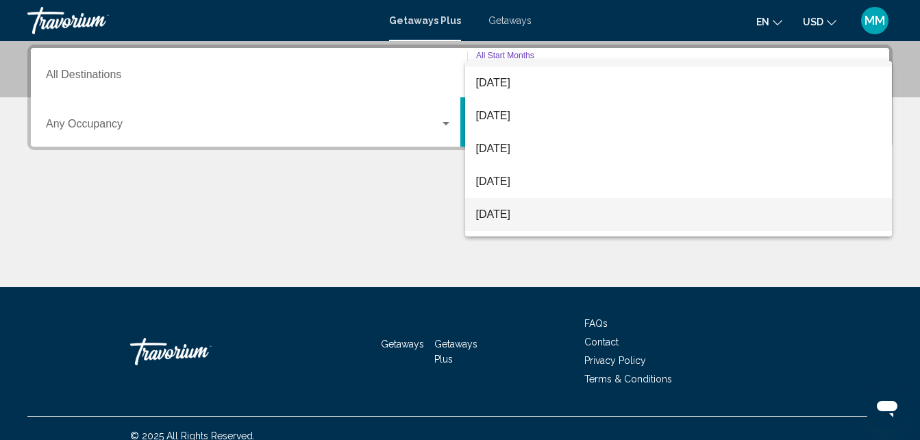
click at [519, 214] on span "[DATE]" at bounding box center [678, 214] width 405 height 33
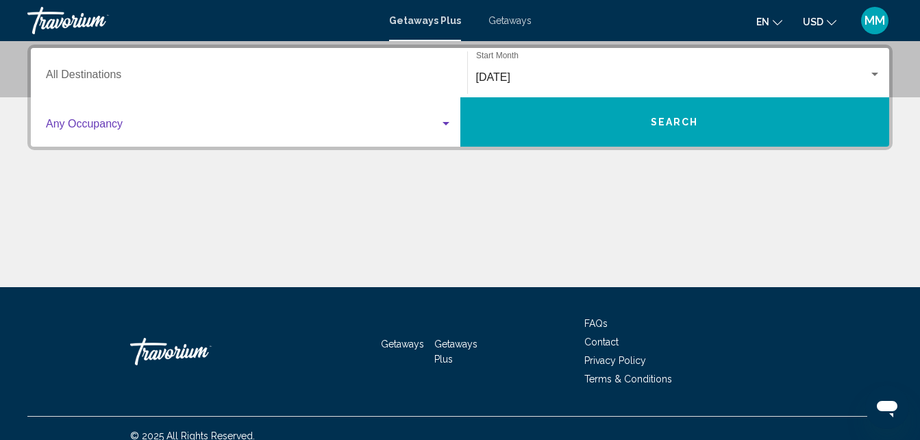
click at [446, 125] on div "Search widget" at bounding box center [445, 123] width 7 height 3
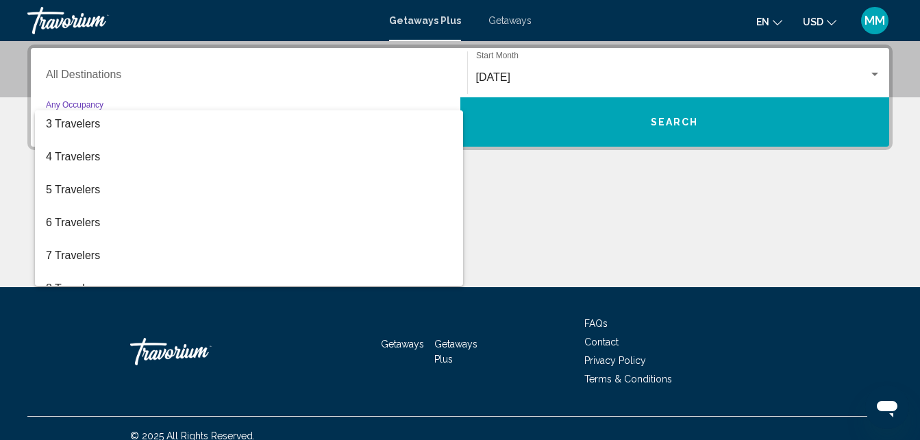
scroll to position [82, 0]
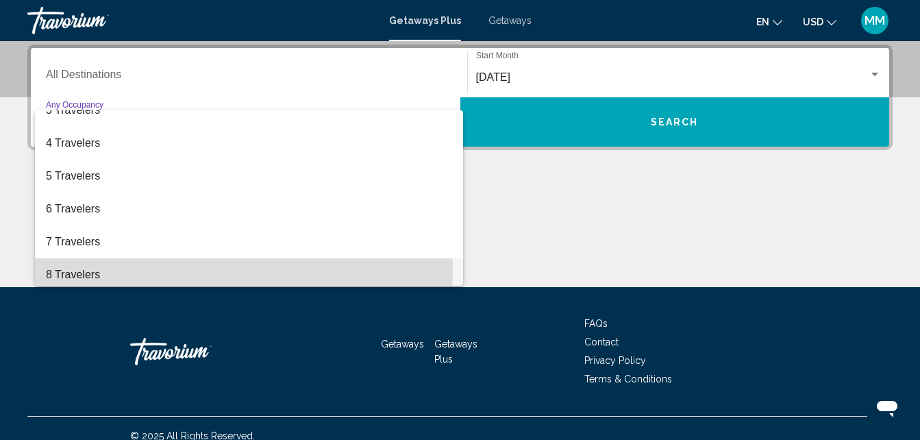
click at [84, 269] on span "8 Travelers" at bounding box center [249, 274] width 406 height 33
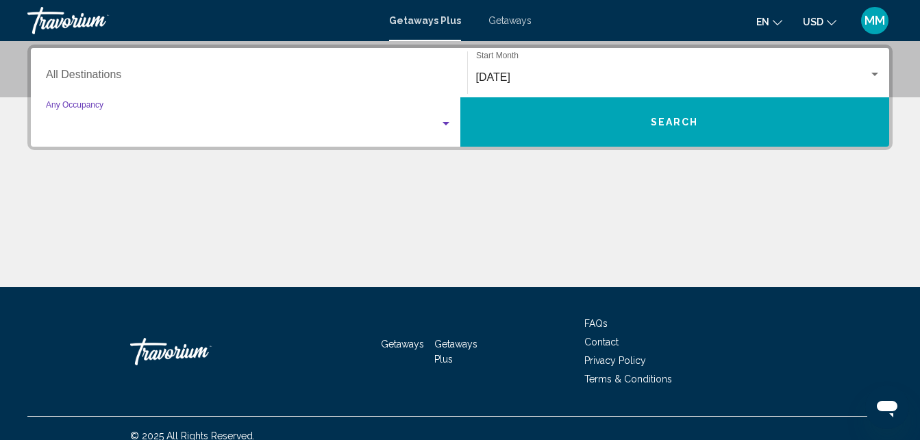
scroll to position [88, 0]
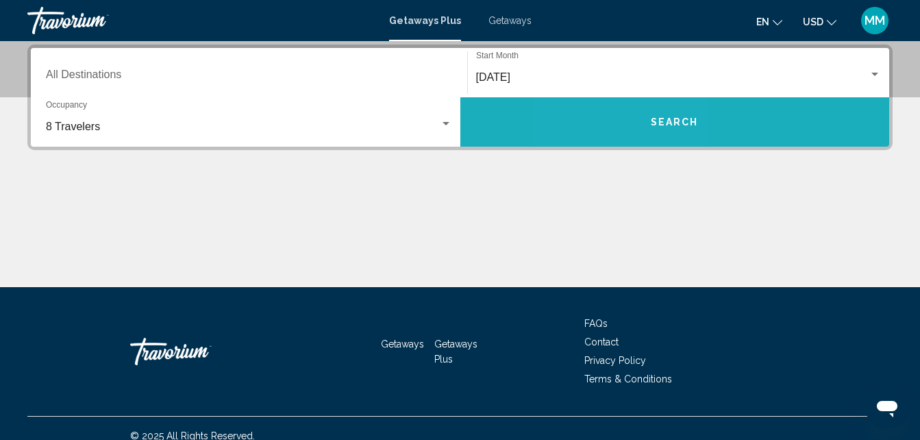
click at [625, 121] on button "Search" at bounding box center [674, 121] width 429 height 49
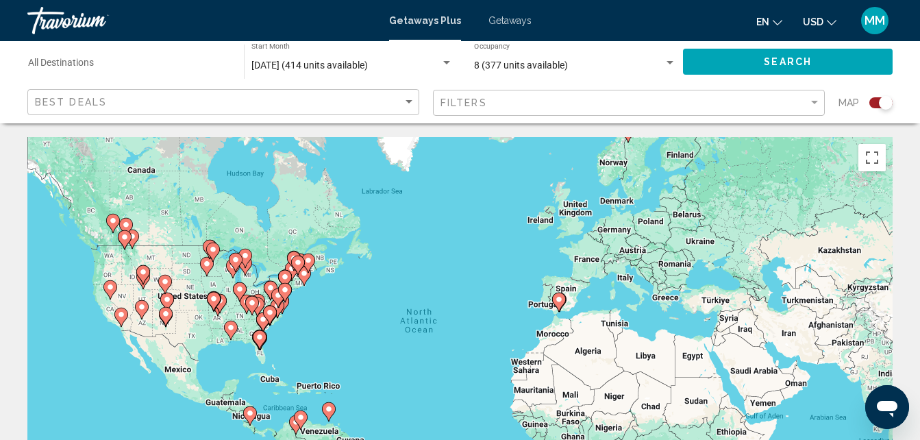
scroll to position [27, 0]
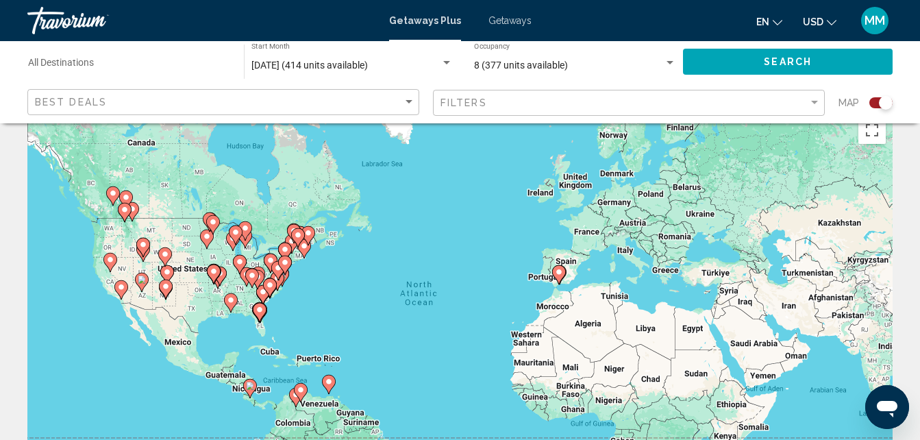
click at [252, 274] on image "Main content" at bounding box center [252, 275] width 8 height 8
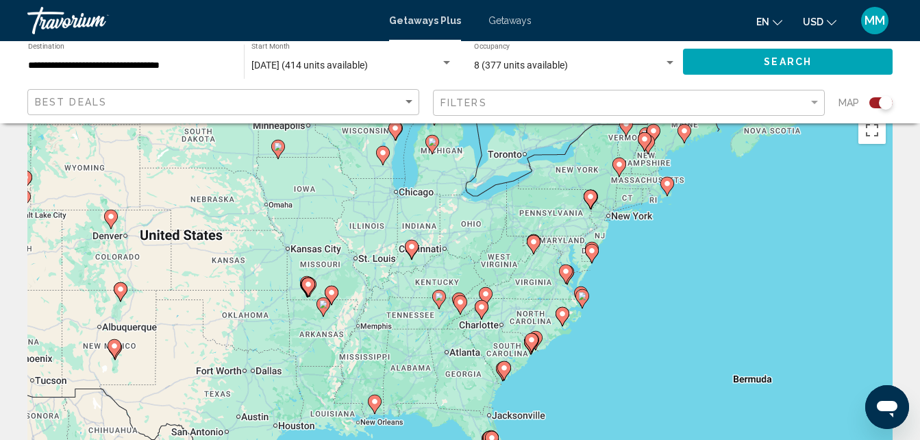
click at [644, 136] on image "Main content" at bounding box center [644, 139] width 8 height 8
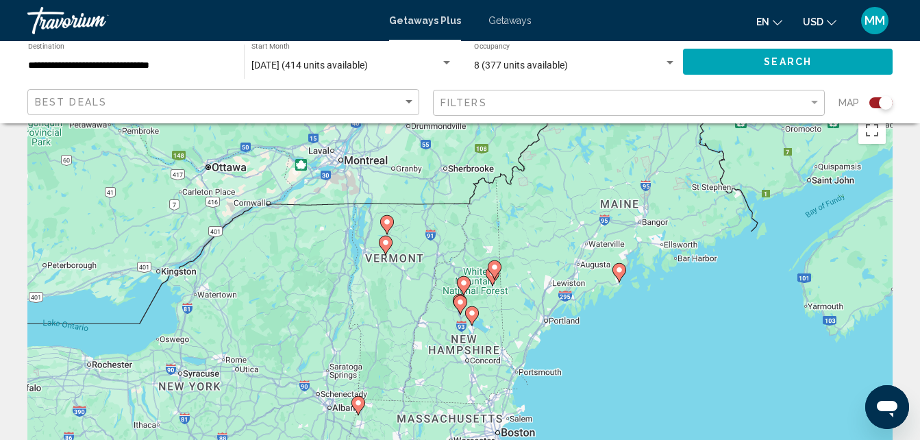
click at [383, 242] on image "Main content" at bounding box center [385, 242] width 8 height 8
type input "**********"
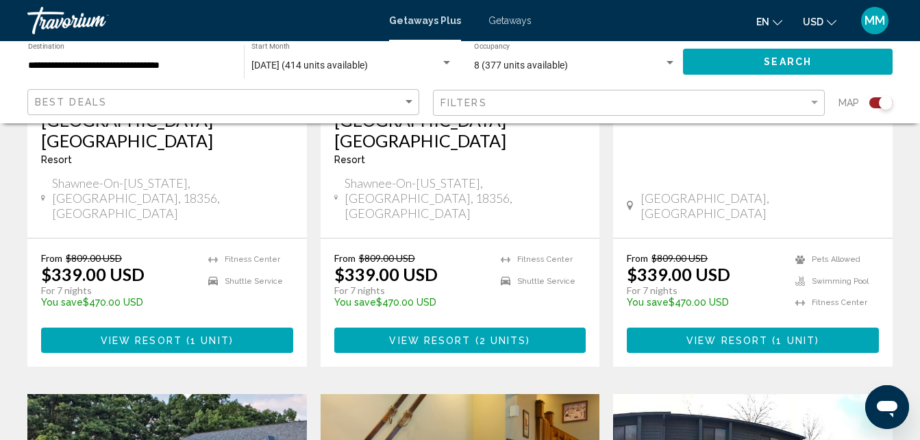
scroll to position [2157, 0]
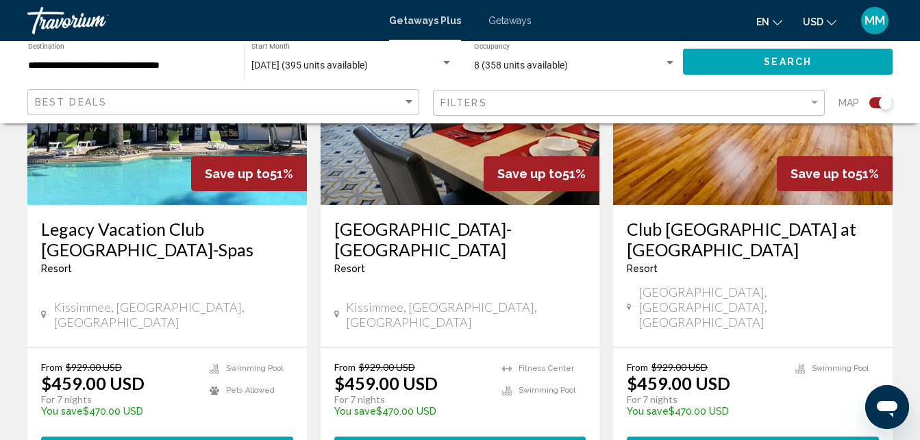
scroll to position [2137, 0]
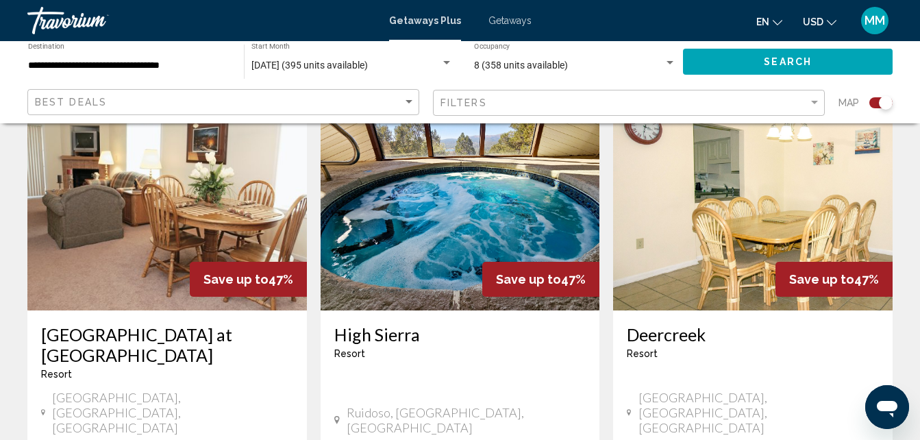
scroll to position [520, 0]
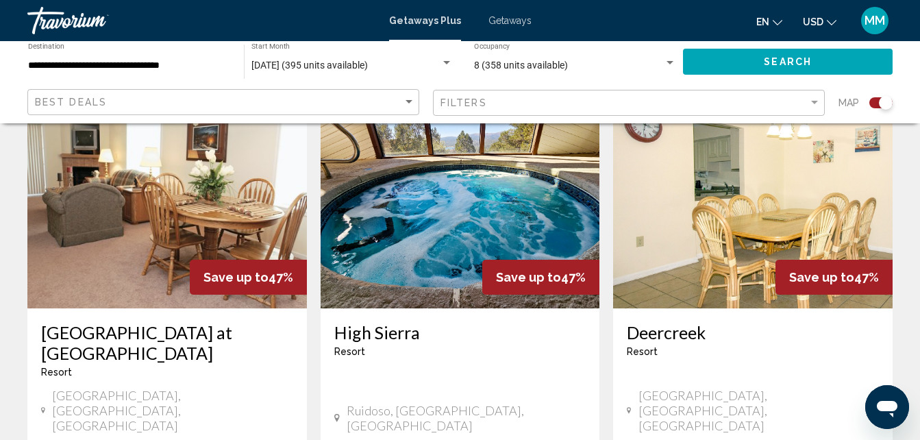
click at [427, 242] on img "Main content" at bounding box center [459, 198] width 279 height 219
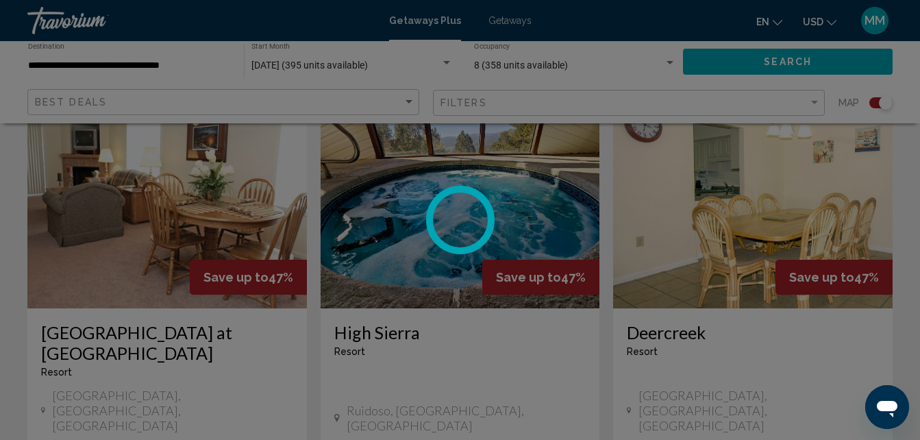
scroll to position [147, 0]
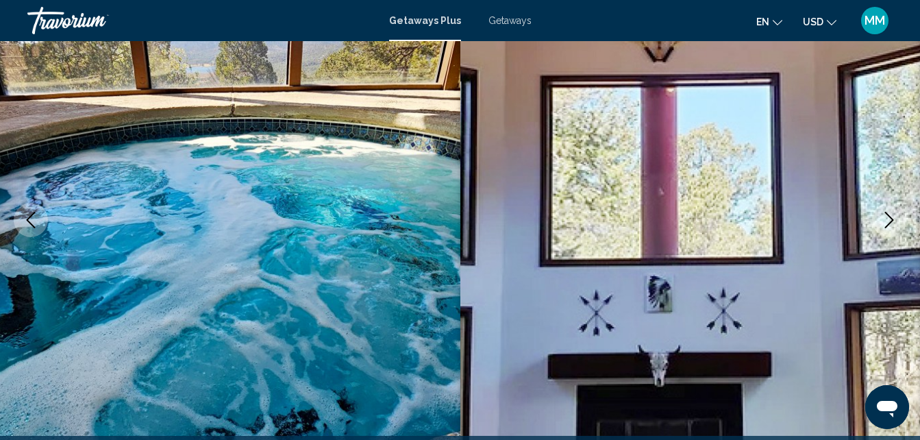
click at [889, 220] on icon "Next image" at bounding box center [889, 220] width 16 height 16
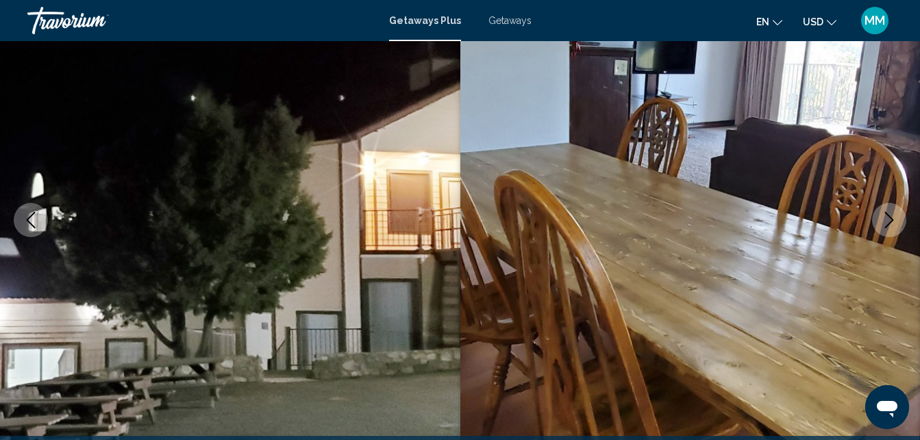
click at [889, 220] on icon "Next image" at bounding box center [889, 220] width 16 height 16
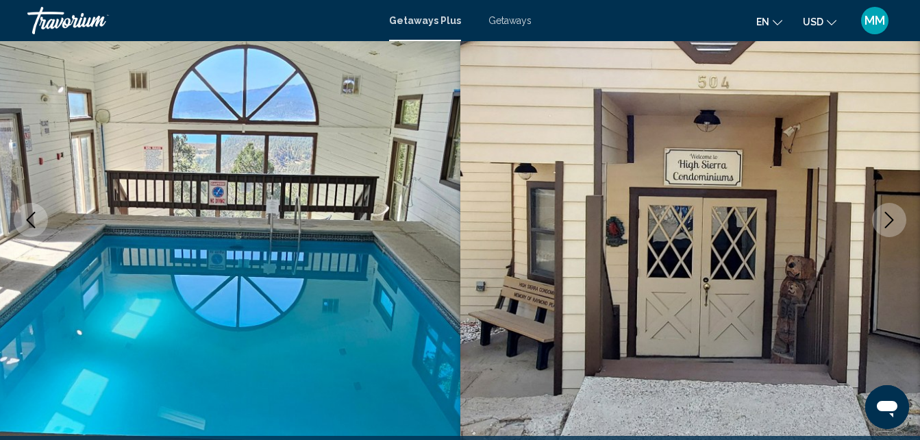
click at [889, 220] on icon "Next image" at bounding box center [889, 220] width 16 height 16
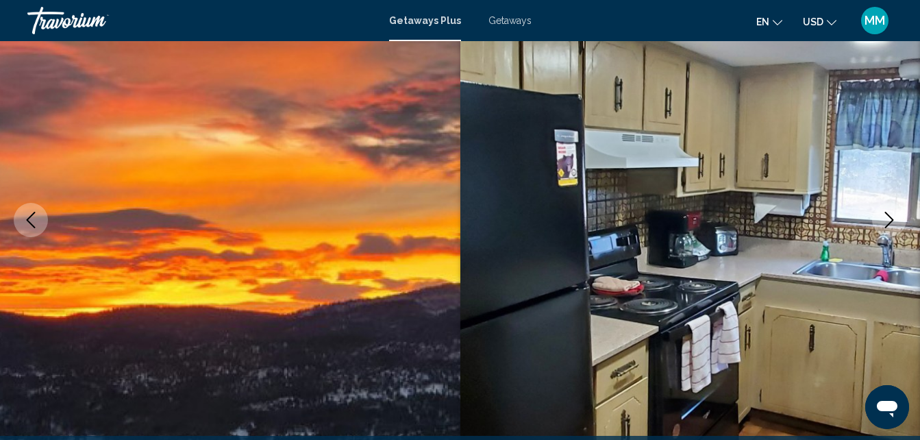
click at [889, 220] on icon "Next image" at bounding box center [889, 220] width 16 height 16
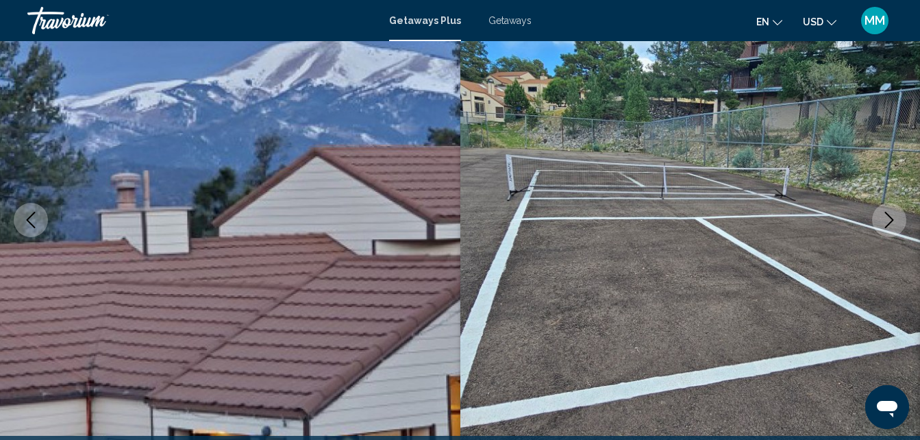
click at [889, 220] on icon "Next image" at bounding box center [889, 220] width 16 height 16
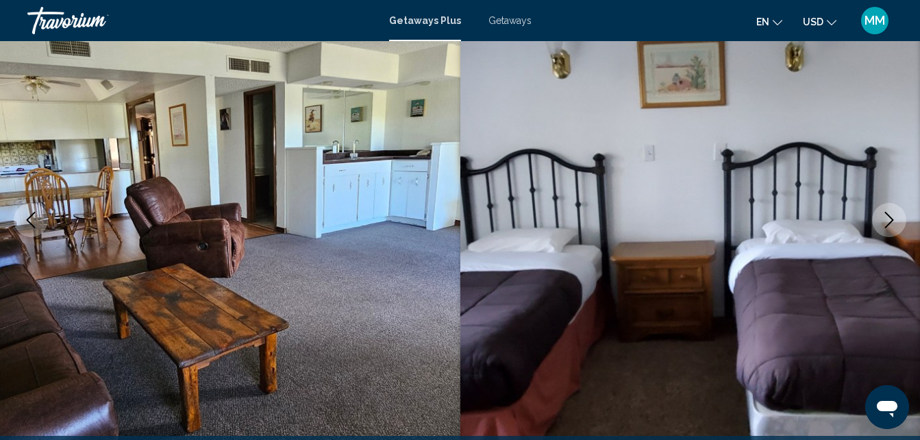
click at [889, 220] on icon "Next image" at bounding box center [889, 220] width 16 height 16
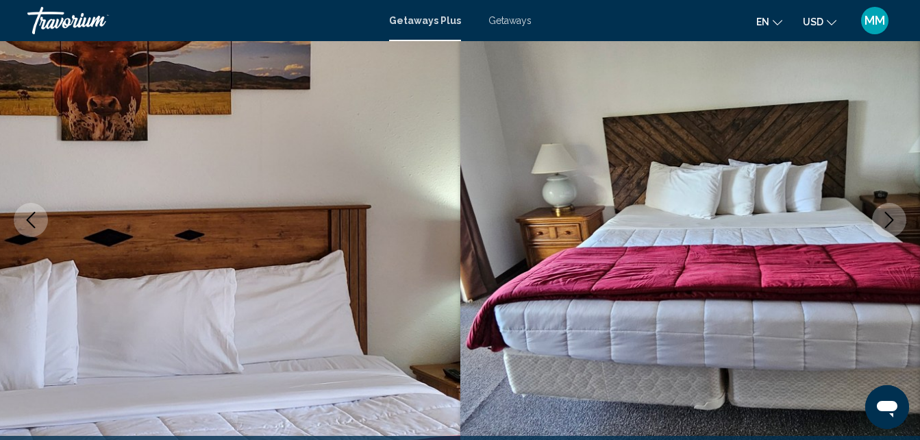
click at [889, 220] on icon "Next image" at bounding box center [889, 220] width 16 height 16
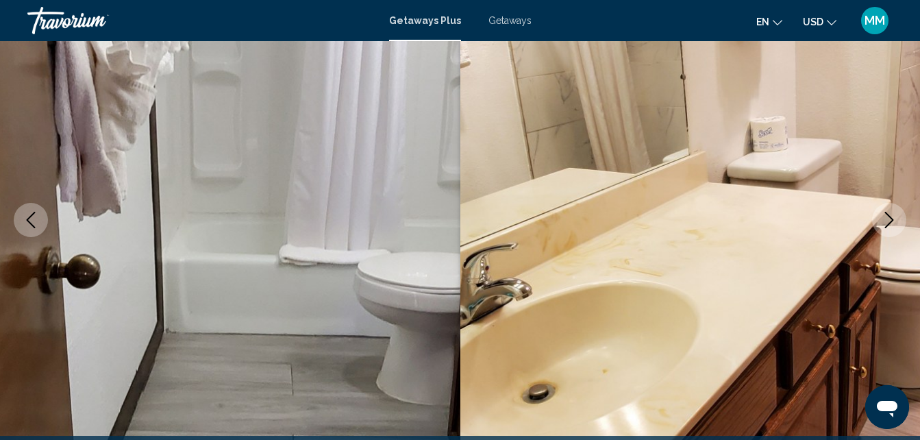
click at [889, 220] on icon "Next image" at bounding box center [889, 220] width 16 height 16
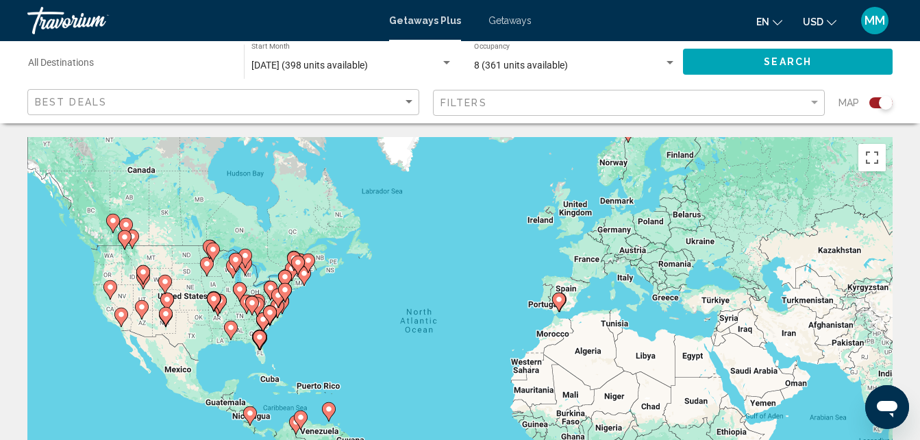
click at [246, 268] on icon "Main content" at bounding box center [244, 266] width 12 height 18
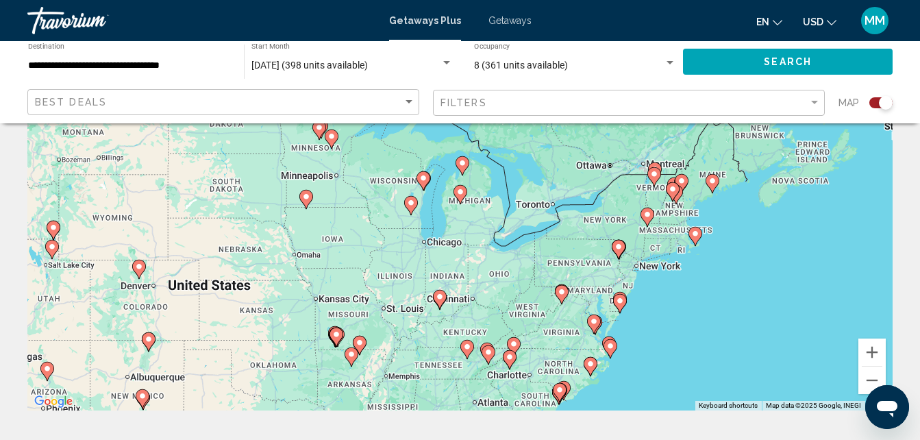
scroll to position [165, 0]
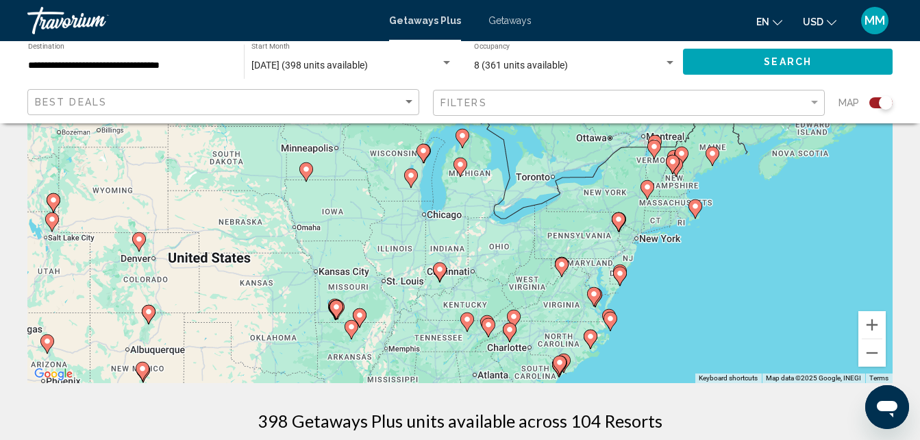
click at [440, 269] on image "Main content" at bounding box center [440, 269] width 8 height 8
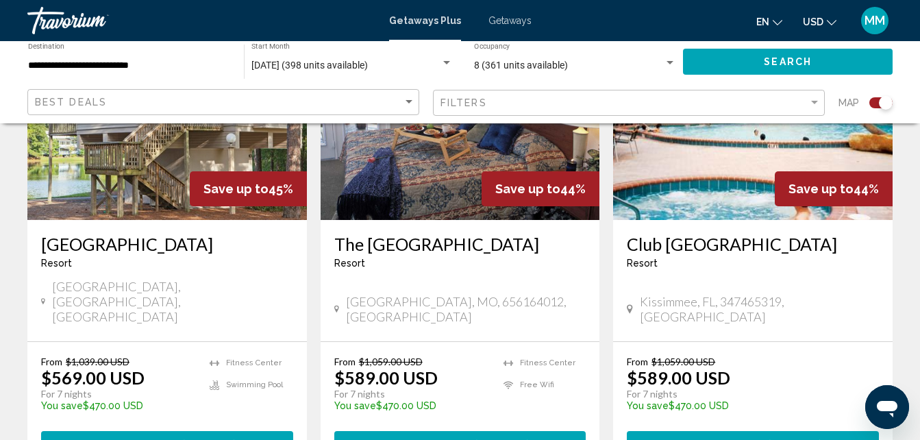
scroll to position [2164, 0]
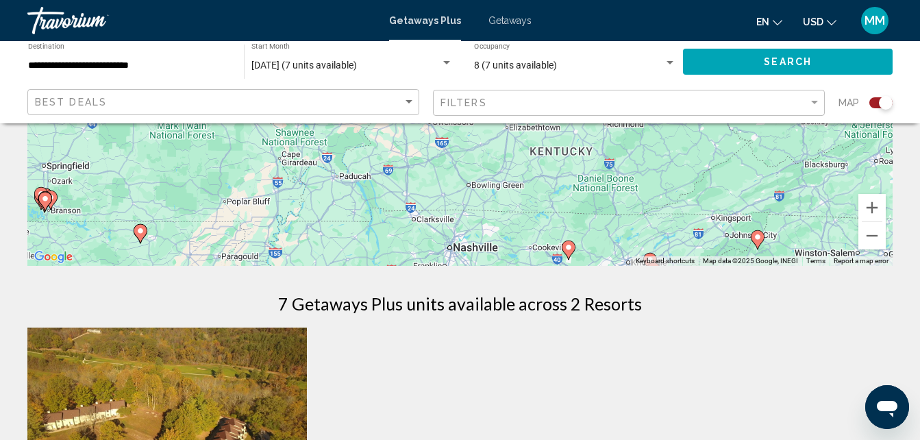
scroll to position [283, 0]
click at [866, 236] on button "Zoom out" at bounding box center [871, 234] width 27 height 27
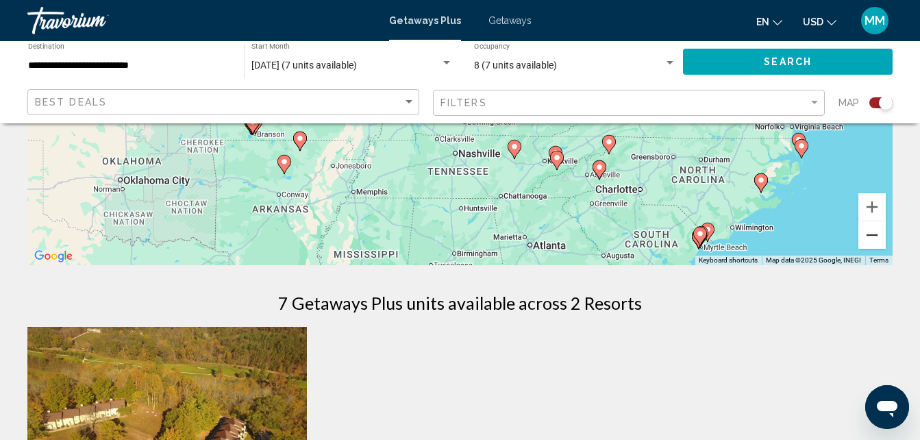
scroll to position [0, 0]
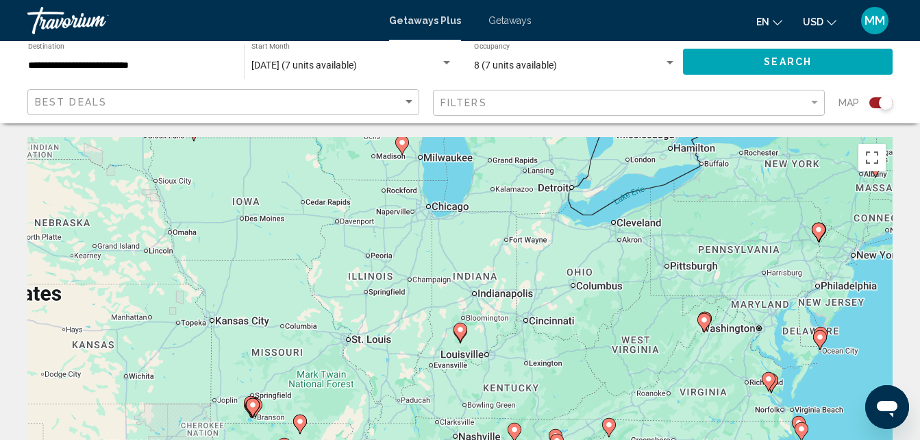
click at [818, 227] on image "Main content" at bounding box center [818, 229] width 8 height 8
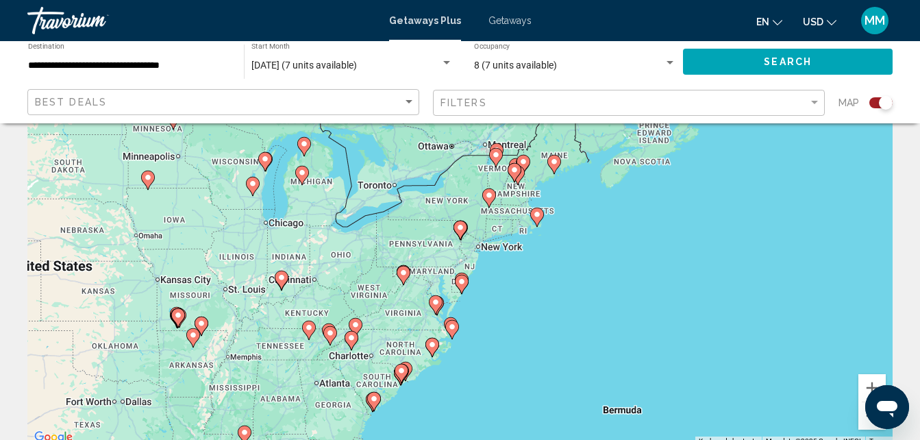
scroll to position [110, 0]
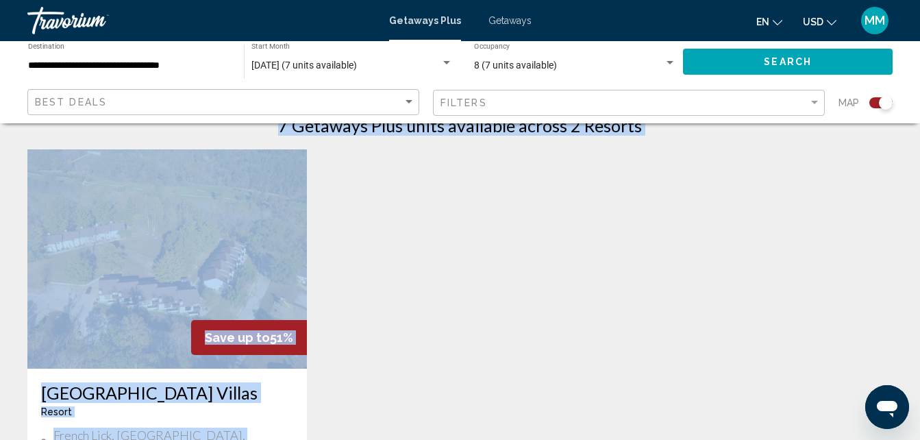
scroll to position [526, 0]
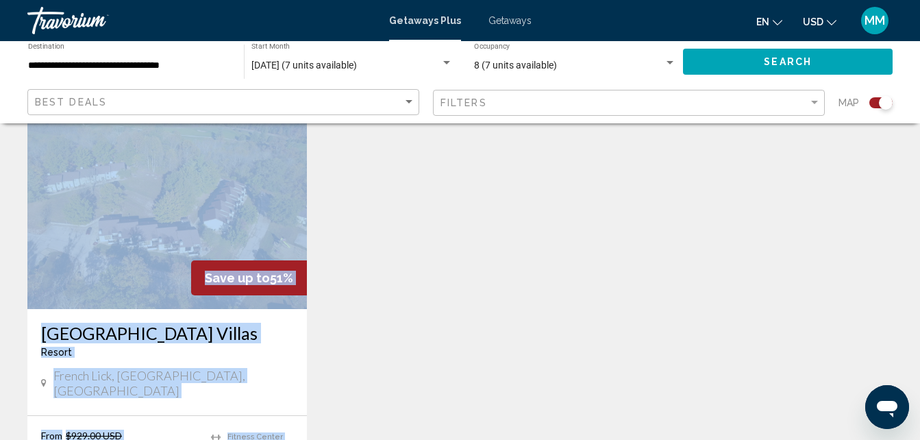
drag, startPoint x: 919, startPoint y: 429, endPoint x: 927, endPoint y: 431, distance: 7.7
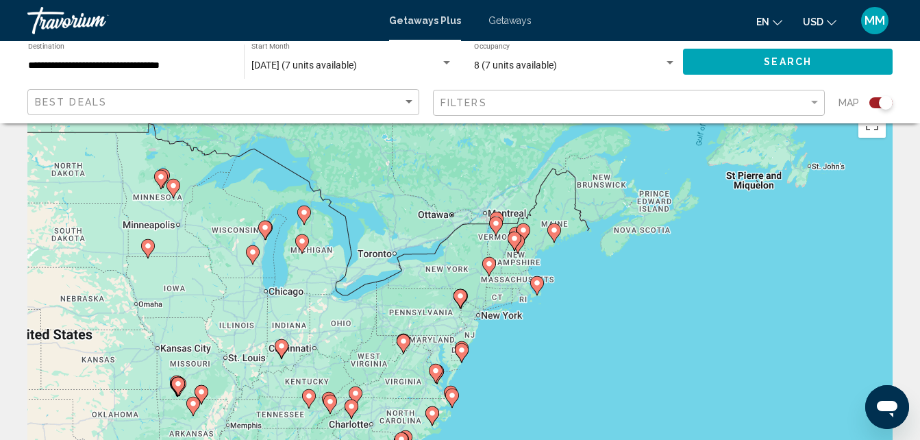
scroll to position [0, 0]
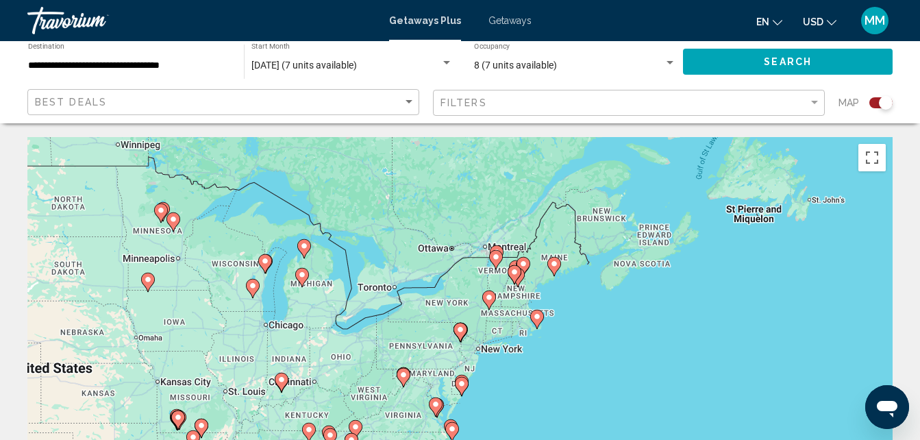
click at [264, 259] on image "Main content" at bounding box center [265, 261] width 8 height 8
type input "**********"
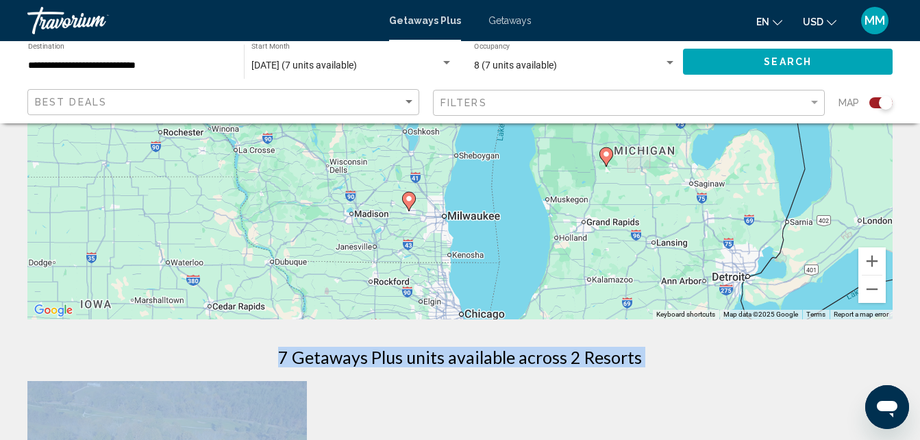
scroll to position [210, 0]
